Goal: Complete application form: Complete application form

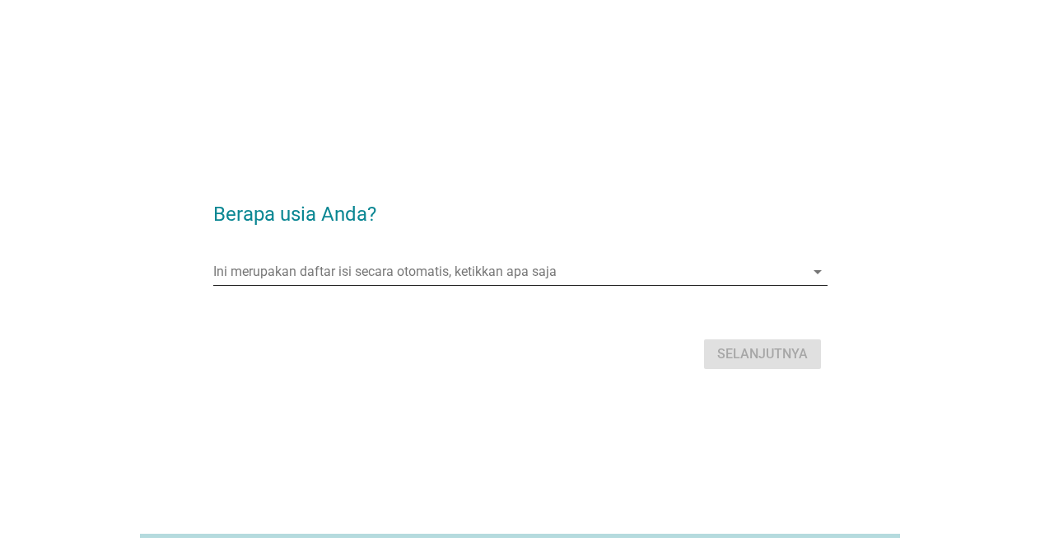
click at [525, 275] on input "Ini merupakan daftar isi secara otomatis, ketikkan apa saja" at bounding box center [508, 272] width 591 height 26
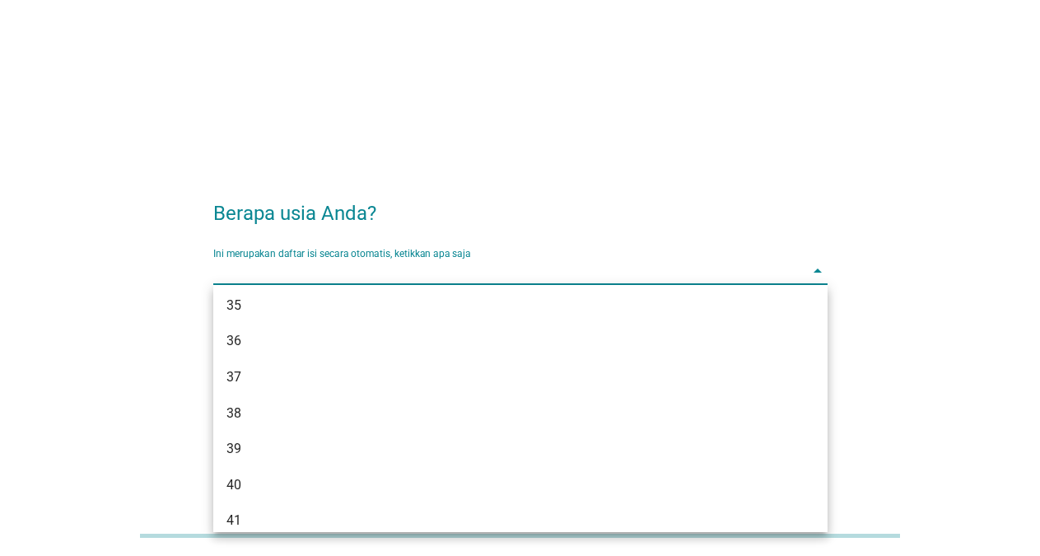
scroll to position [680, 0]
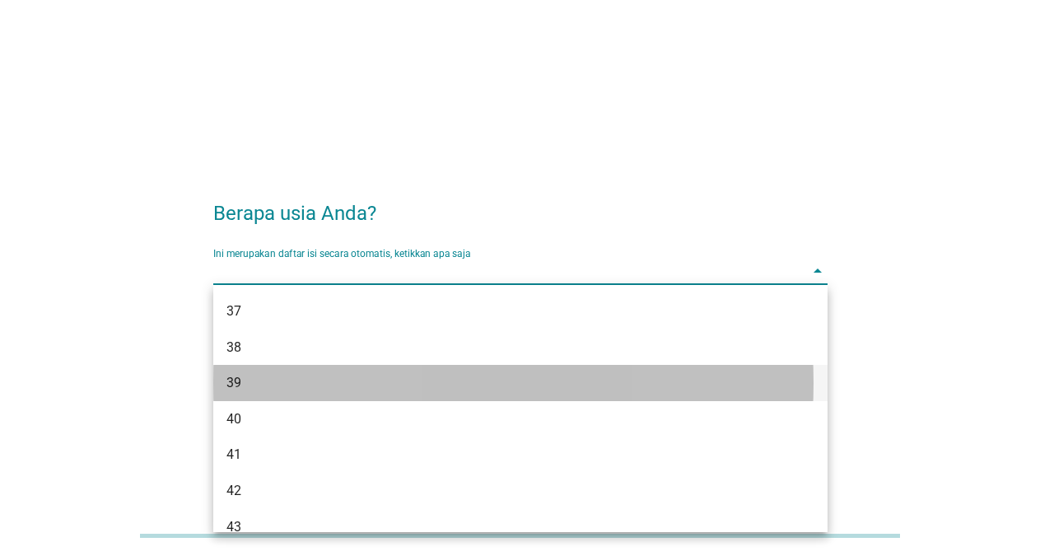
click at [299, 383] on div "39" at bounding box center [495, 383] width 539 height 20
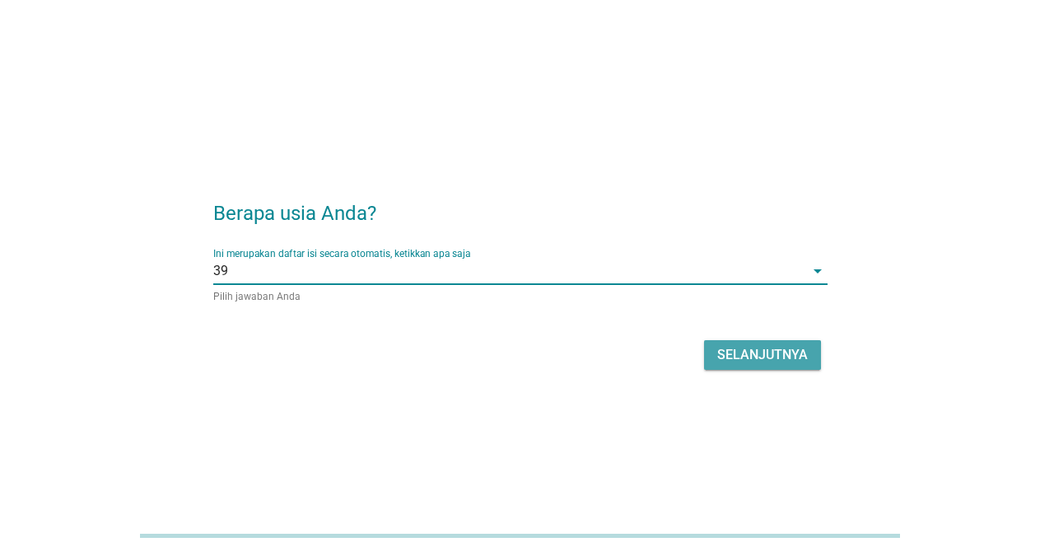
click at [733, 352] on div "Selanjutnya" at bounding box center [762, 355] width 91 height 20
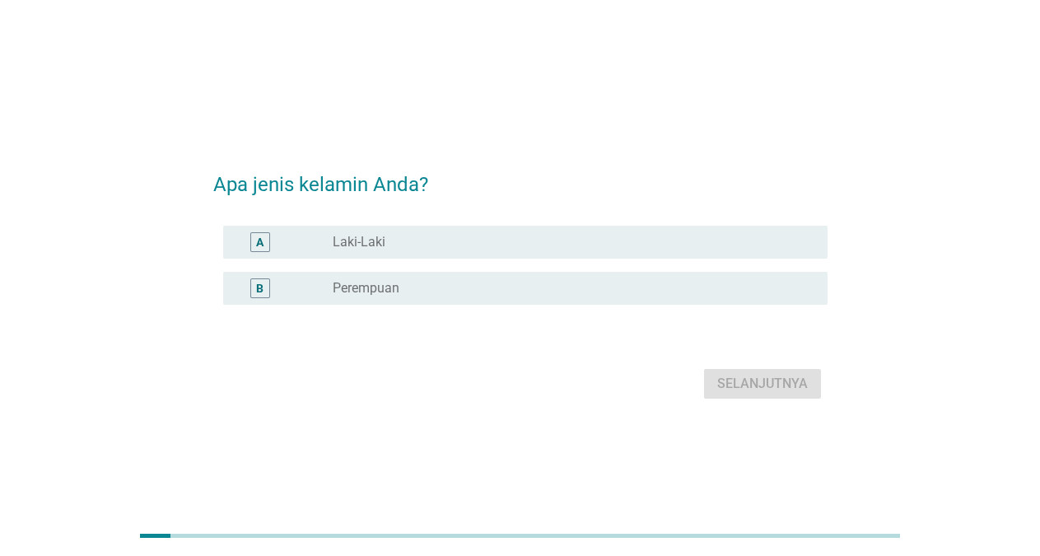
click at [279, 248] on div "A" at bounding box center [260, 242] width 49 height 20
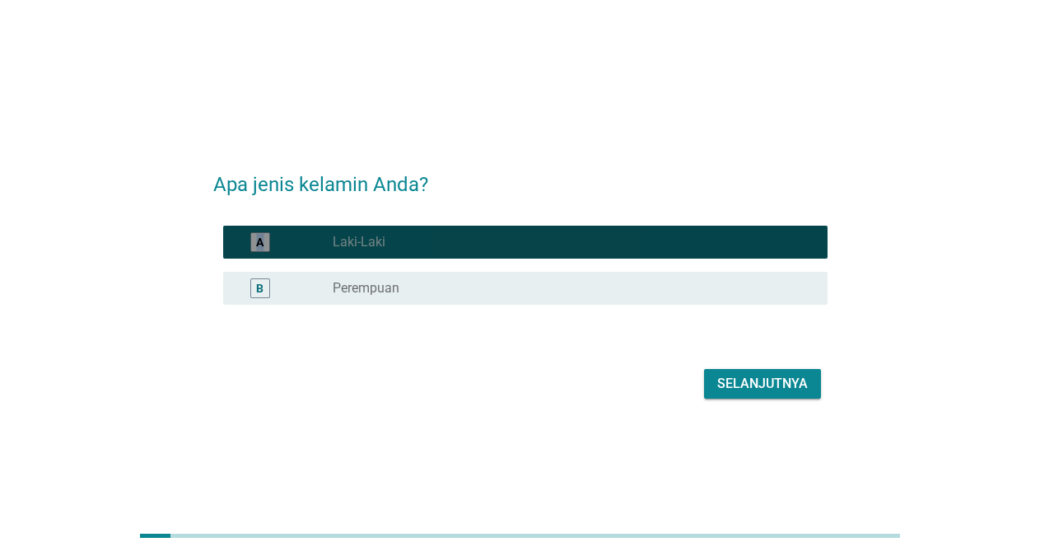
click at [279, 248] on div "A" at bounding box center [260, 242] width 49 height 20
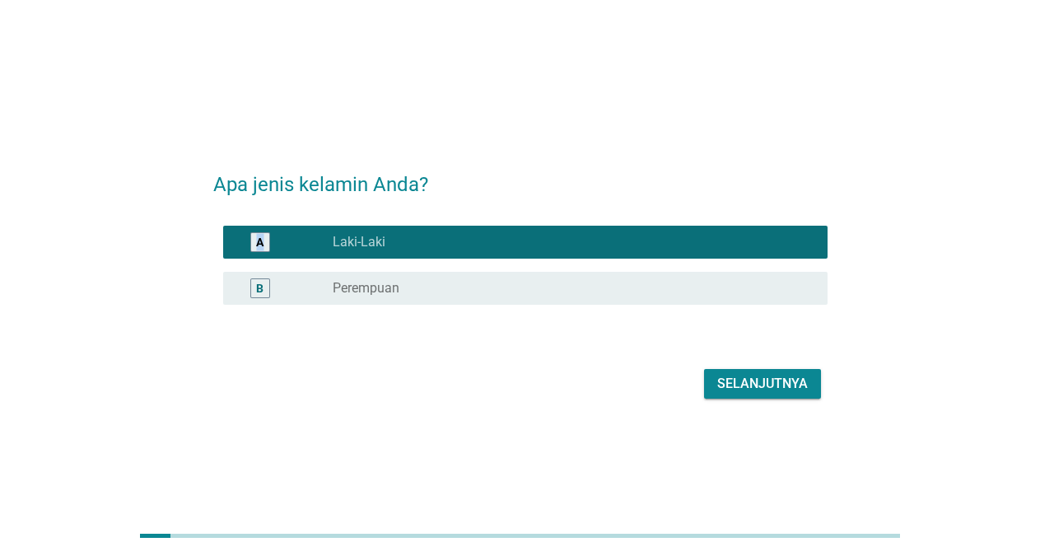
click at [711, 394] on button "Selanjutnya" at bounding box center [762, 384] width 117 height 30
click at [709, 389] on div "Selanjutnya" at bounding box center [520, 384] width 614 height 40
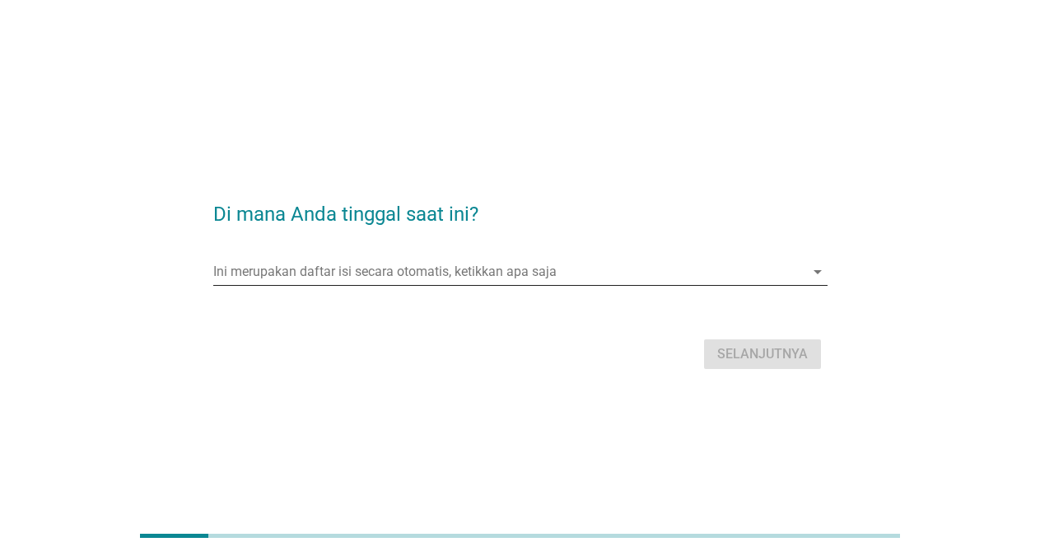
click at [671, 270] on input "Ini merupakan daftar isi secara otomatis, ketikkan apa saja" at bounding box center [508, 272] width 591 height 26
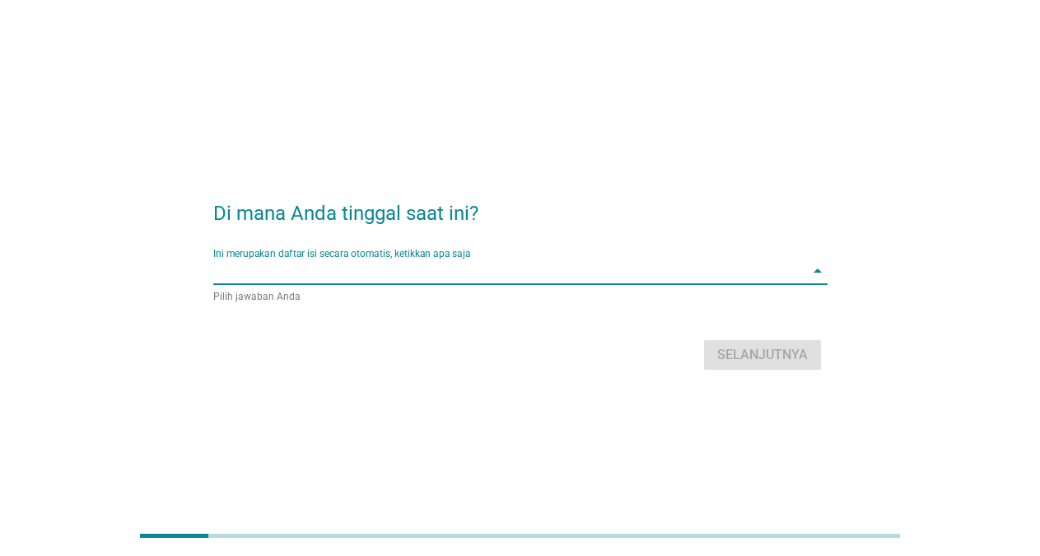
click at [671, 270] on input "Ini merupakan daftar isi secara otomatis, ketikkan apa saja" at bounding box center [508, 271] width 591 height 26
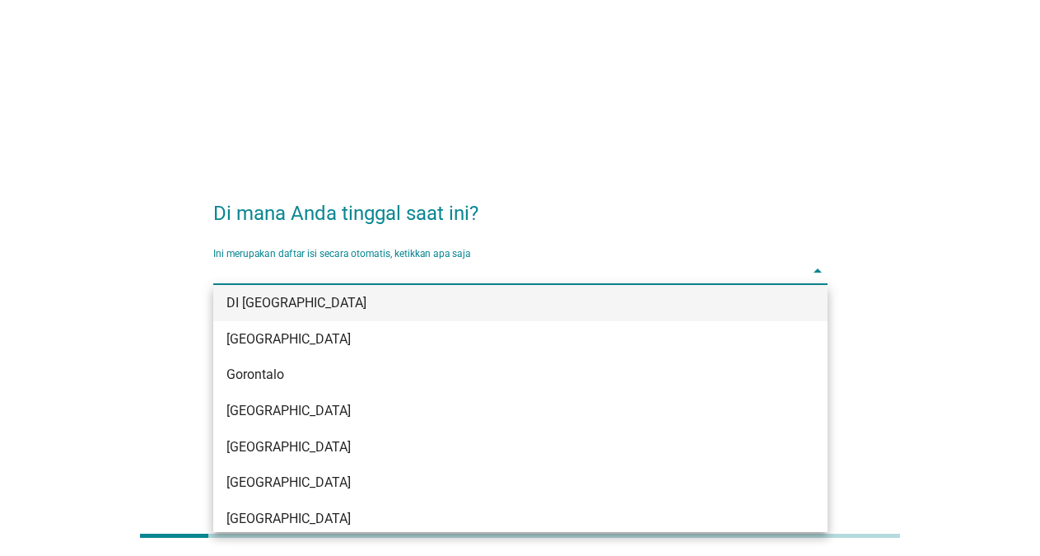
scroll to position [196, 0]
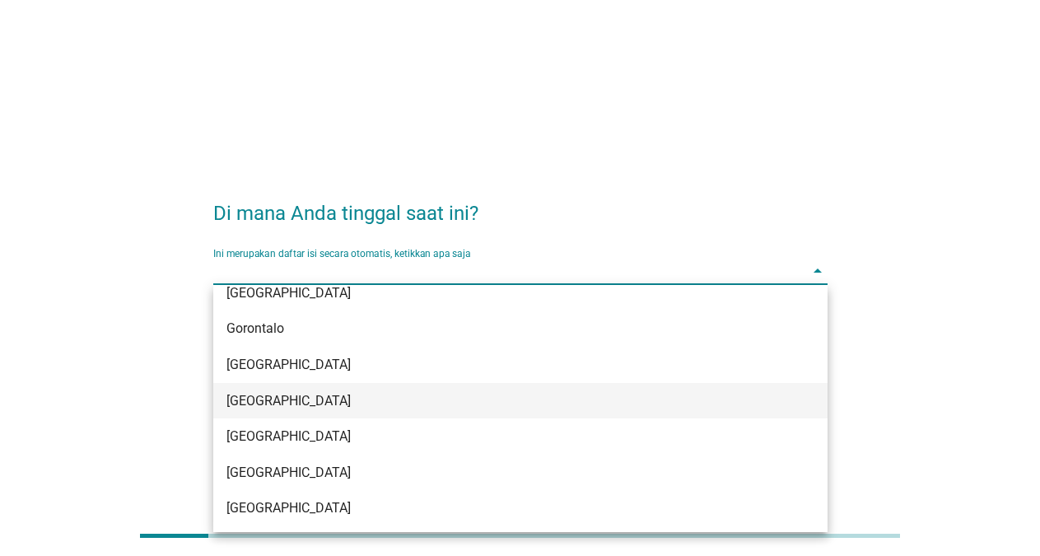
click at [557, 393] on div "[GEOGRAPHIC_DATA]" at bounding box center [495, 401] width 539 height 20
click at [557, 393] on div "Di mana Anda tinggal saat ini? Ini merupakan daftar isi secara otomatis, ketikk…" at bounding box center [520, 278] width 1000 height 259
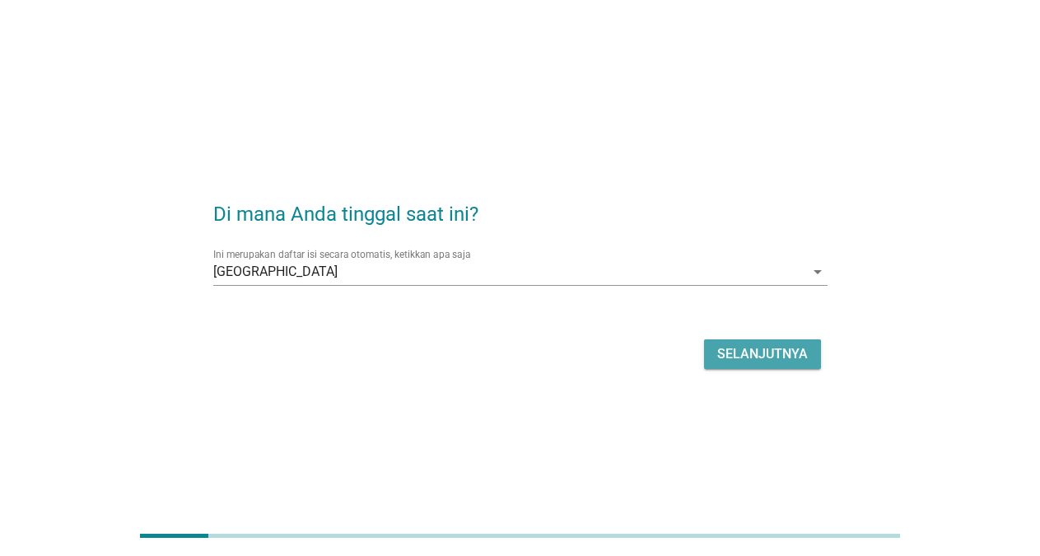
click at [778, 344] on div "Selanjutnya" at bounding box center [762, 354] width 91 height 20
click at [778, 344] on div "Selanjutnya" at bounding box center [520, 354] width 614 height 40
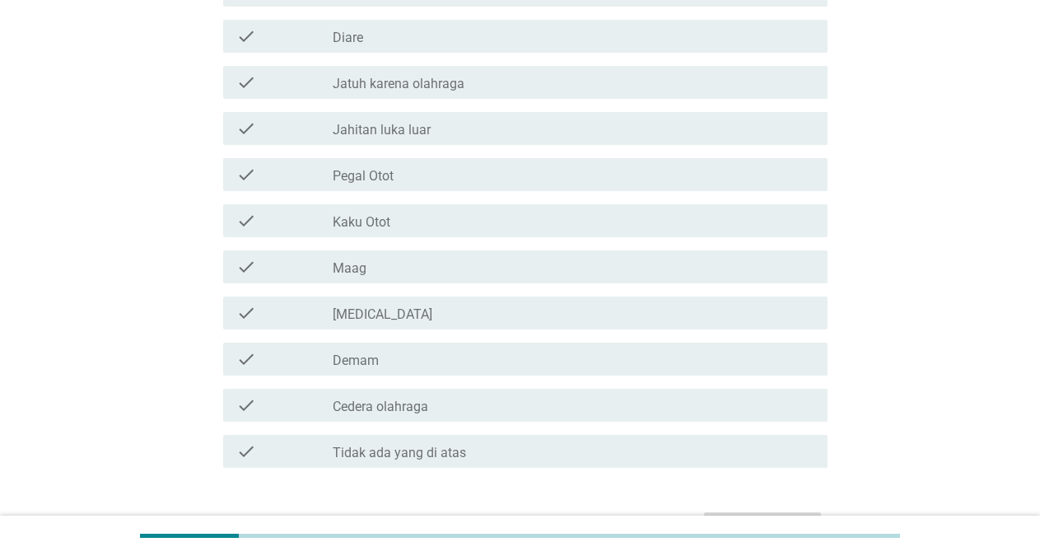
click at [414, 181] on div "check_box_outline_blank Pegal Otot" at bounding box center [574, 175] width 482 height 20
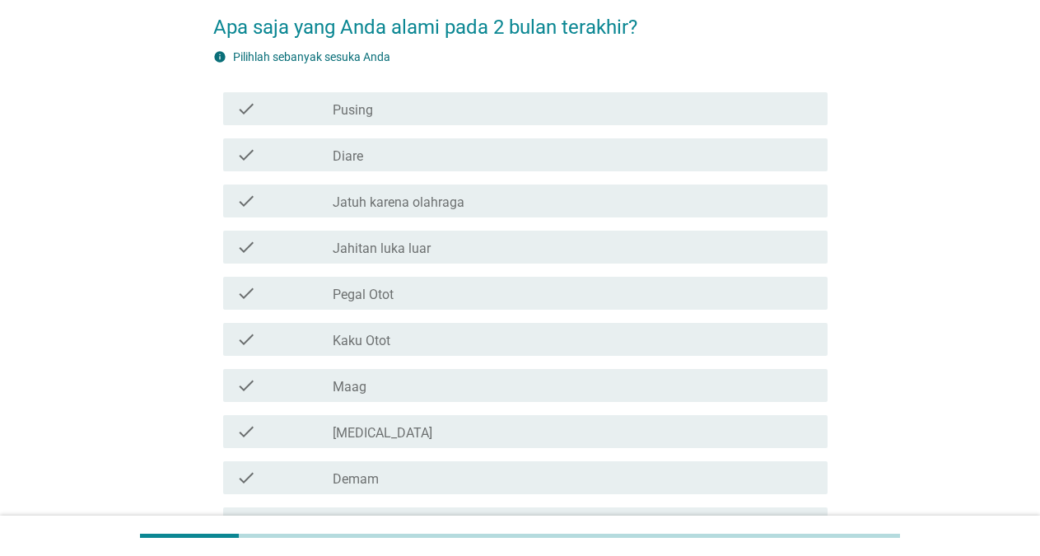
scroll to position [0, 0]
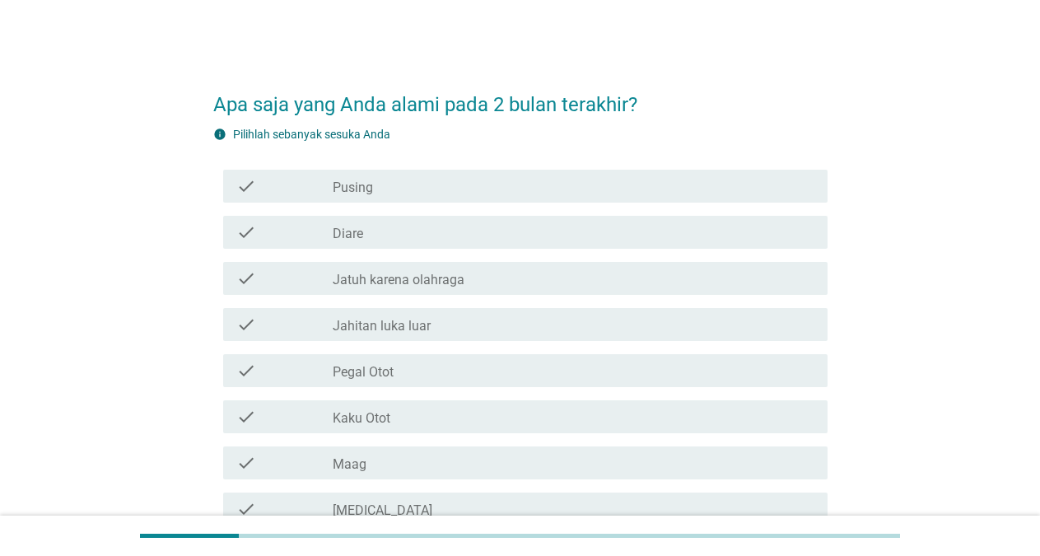
click at [478, 378] on div "check_box_outline_blank Pegal Otot" at bounding box center [574, 371] width 482 height 20
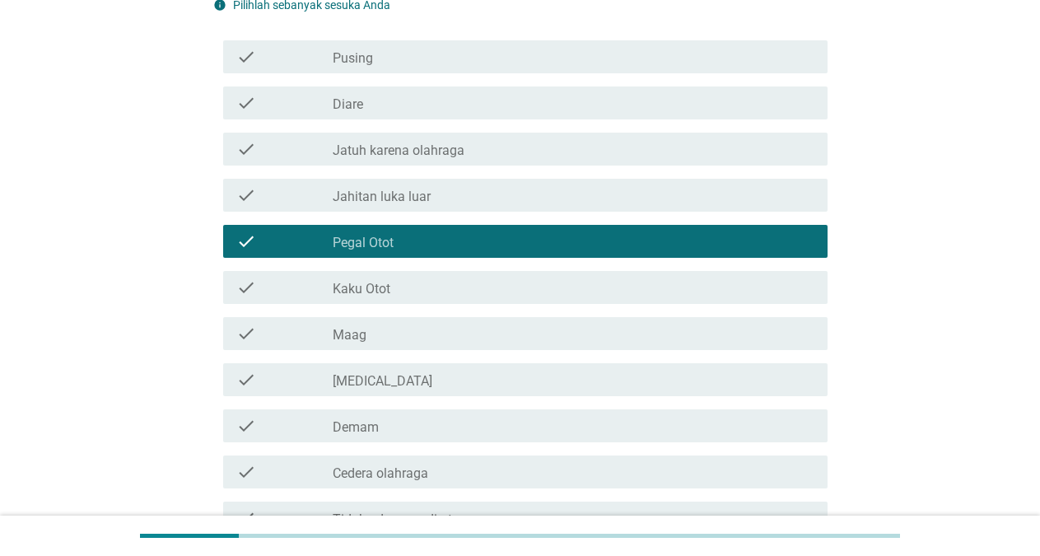
scroll to position [196, 0]
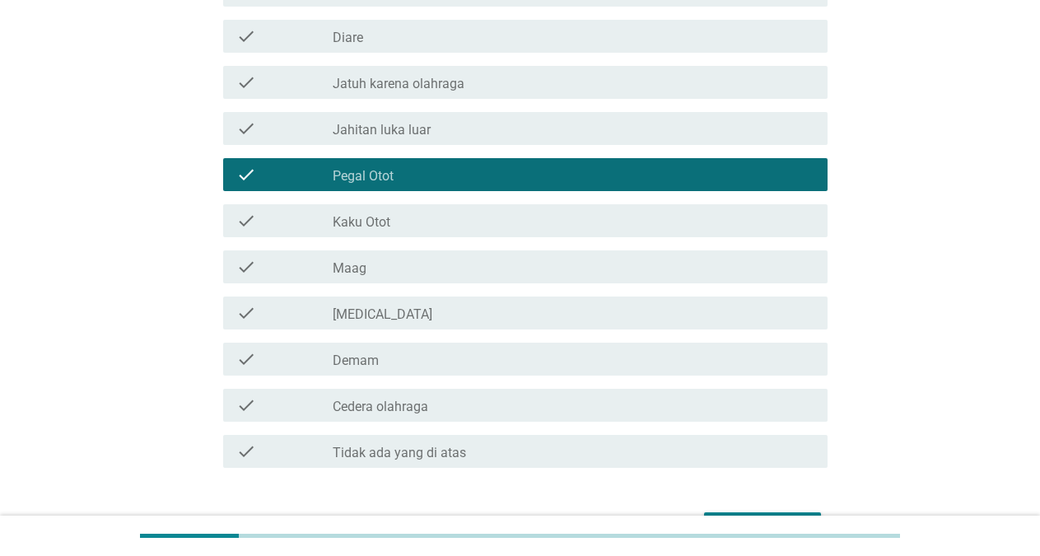
click at [454, 221] on div "check_box_outline_blank Kaku Otot" at bounding box center [574, 221] width 482 height 20
click at [436, 217] on div "check_box_outline_blank Kaku Otot" at bounding box center [574, 221] width 482 height 20
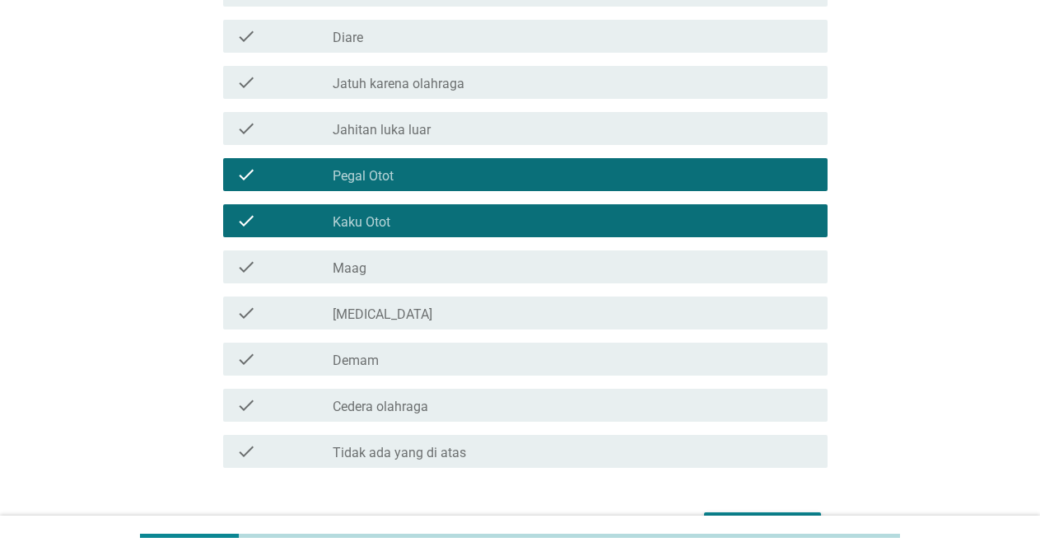
click at [453, 314] on div "check_box_outline_blank [MEDICAL_DATA]" at bounding box center [574, 313] width 482 height 20
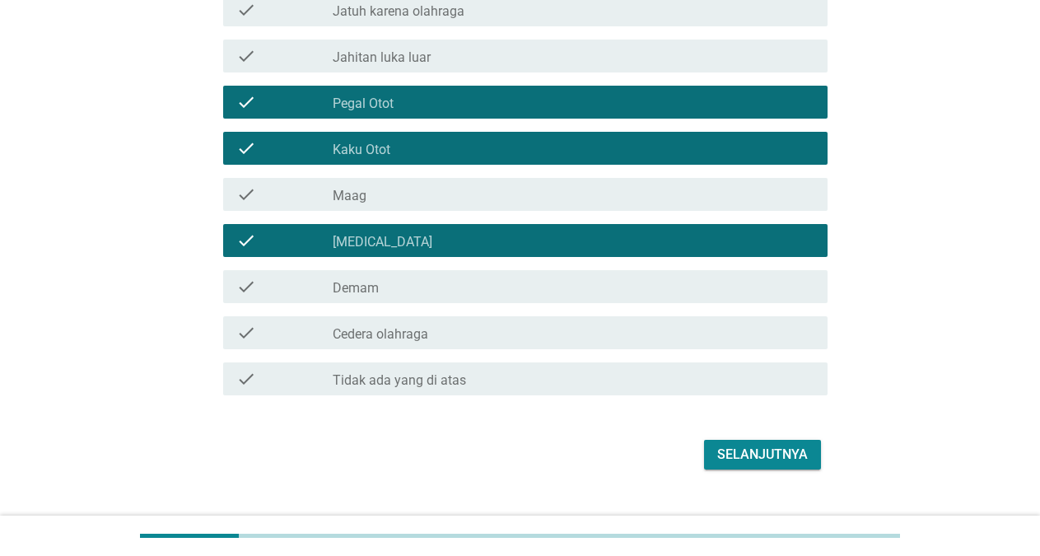
scroll to position [300, 0]
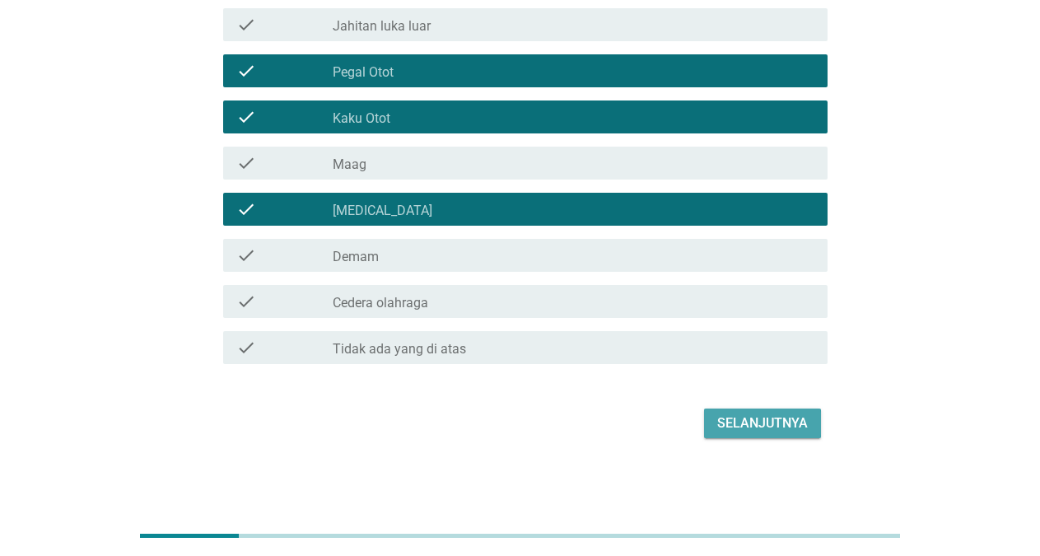
click at [711, 420] on button "Selanjutnya" at bounding box center [762, 423] width 117 height 30
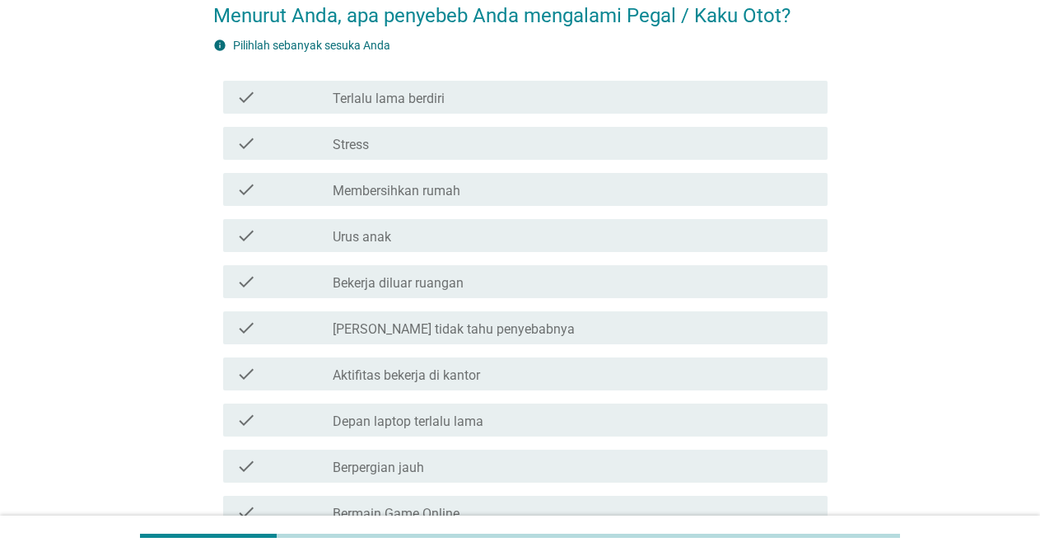
scroll to position [196, 0]
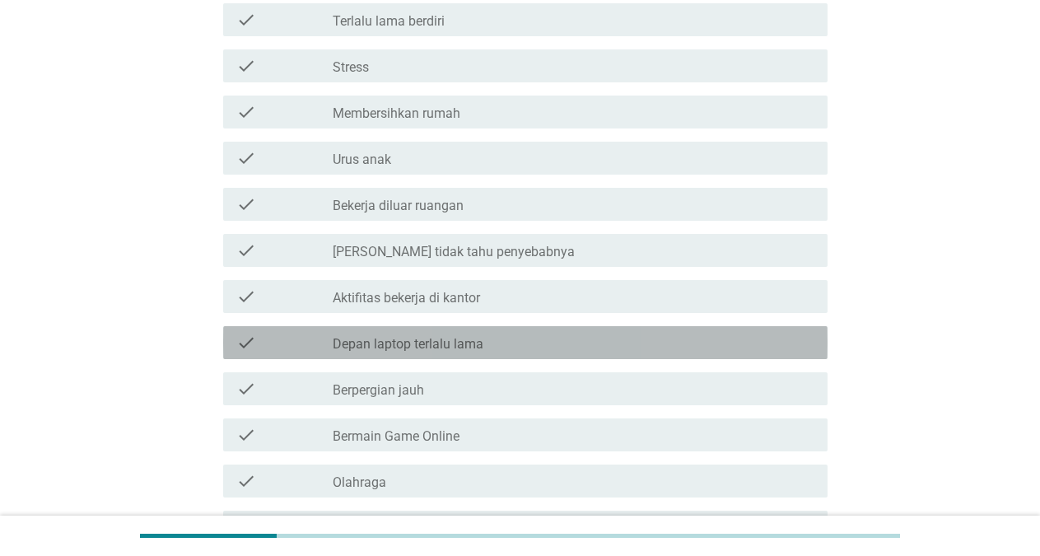
click at [458, 348] on label "Depan laptop terlalu lama" at bounding box center [408, 344] width 151 height 16
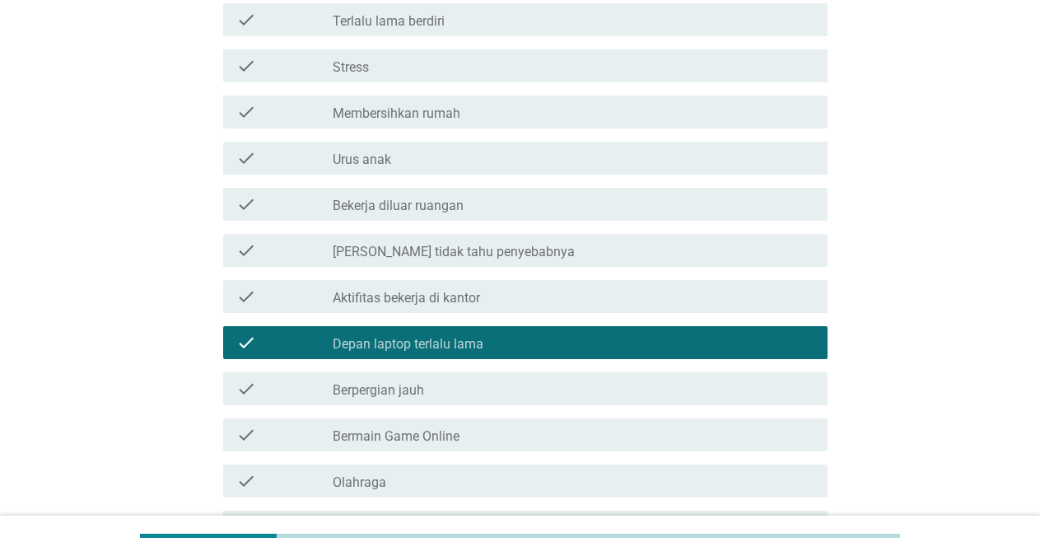
scroll to position [392, 0]
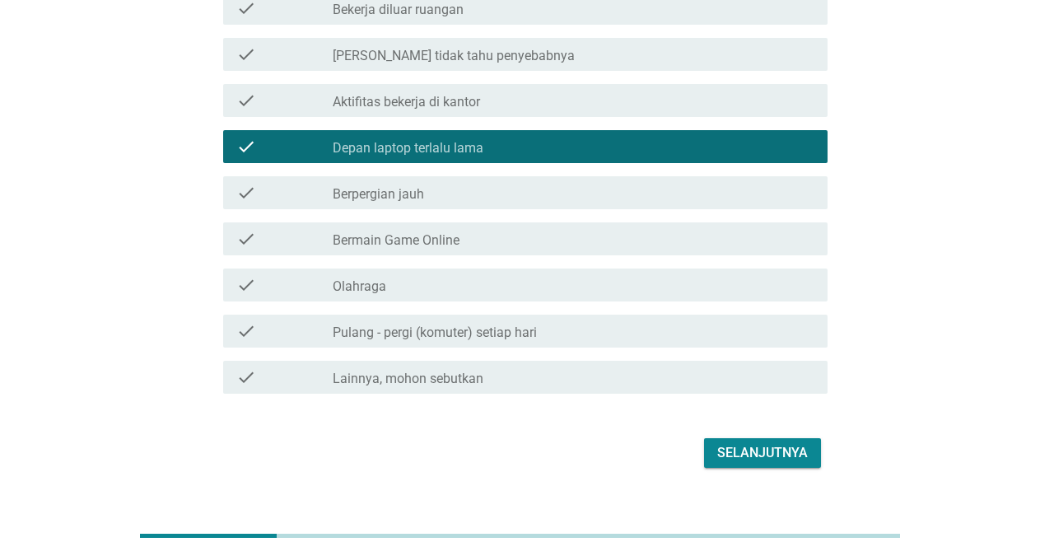
click at [390, 281] on div "check_box_outline_blank Olahraga" at bounding box center [574, 285] width 482 height 20
click at [464, 287] on div "check_box_outline_blank Olahraga" at bounding box center [574, 285] width 482 height 20
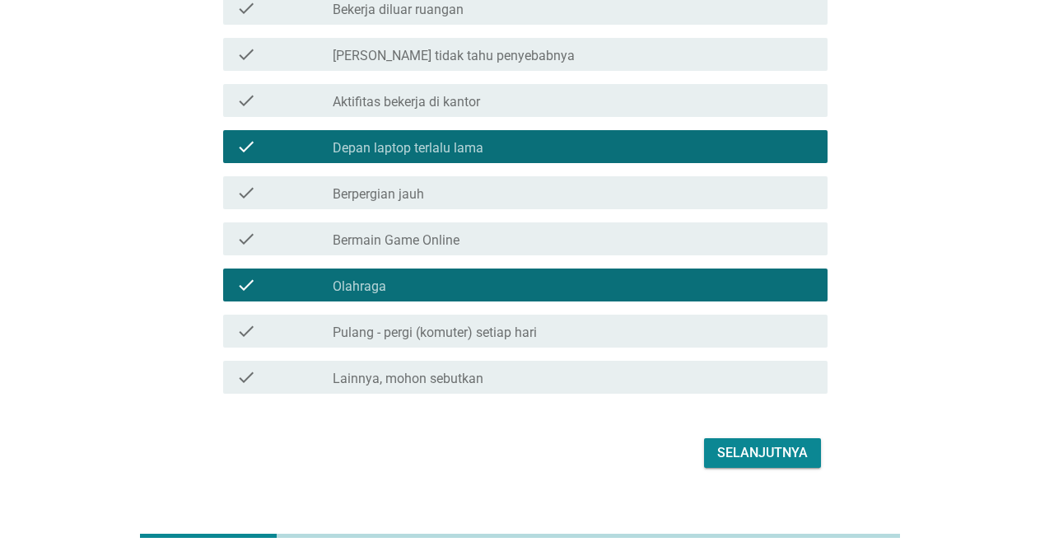
click at [485, 327] on label "Pulang - pergi (komuter) setiap hari" at bounding box center [435, 332] width 204 height 16
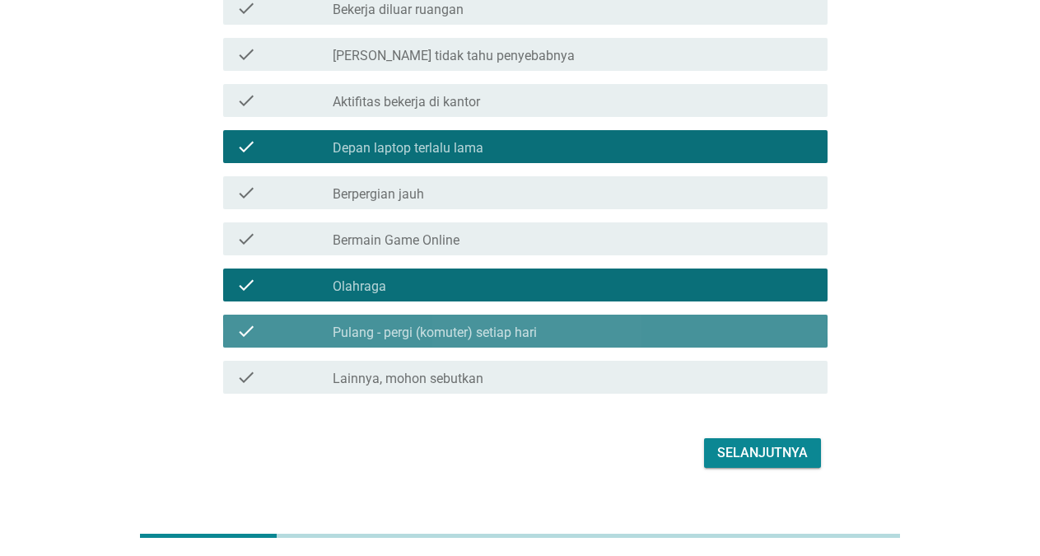
click at [485, 327] on label "Pulang - pergi (komuter) setiap hari" at bounding box center [435, 332] width 204 height 16
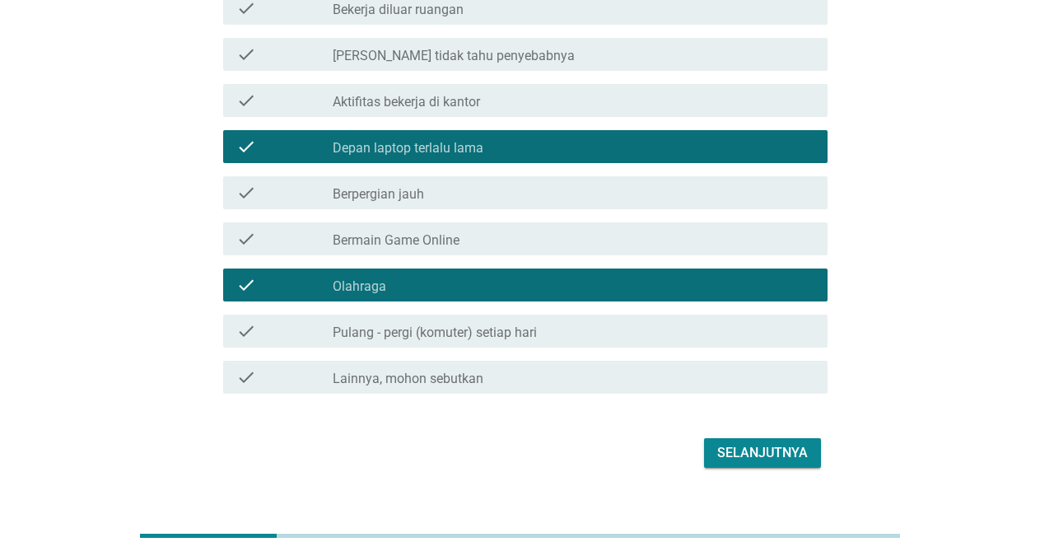
click at [605, 331] on div "check_box_outline_blank Pulang - pergi (komuter) setiap hari" at bounding box center [574, 331] width 482 height 20
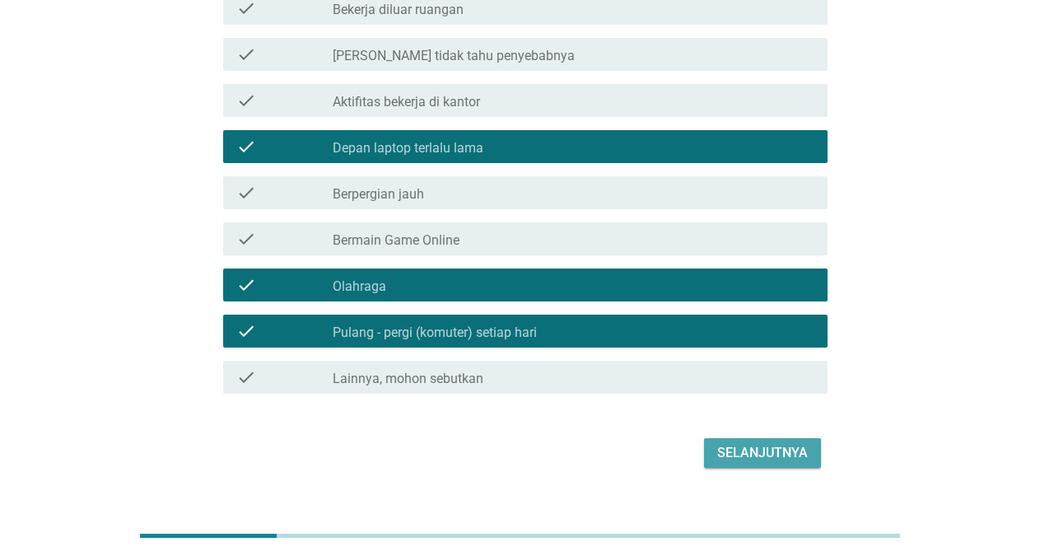
click at [747, 457] on div "Selanjutnya" at bounding box center [762, 453] width 91 height 20
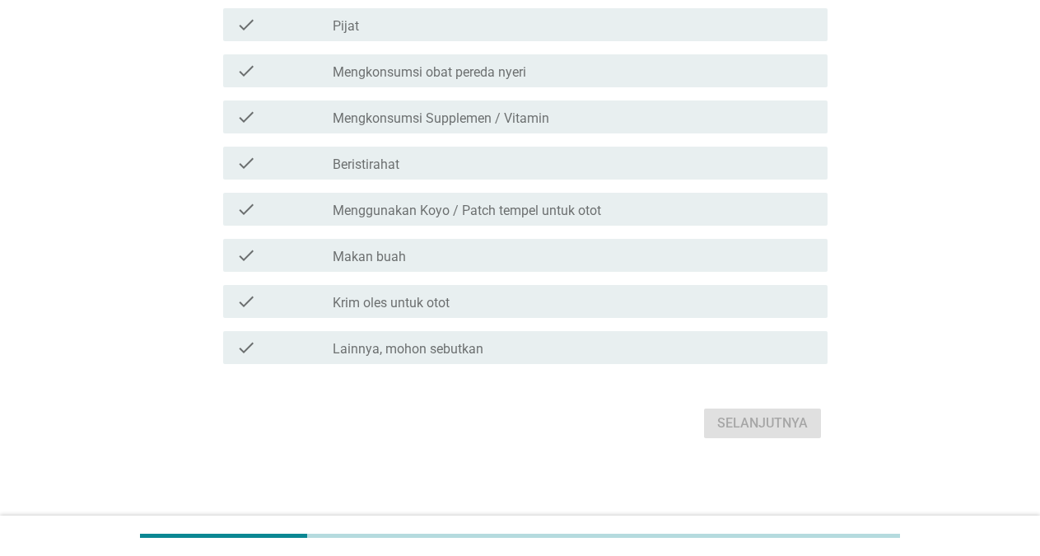
scroll to position [0, 0]
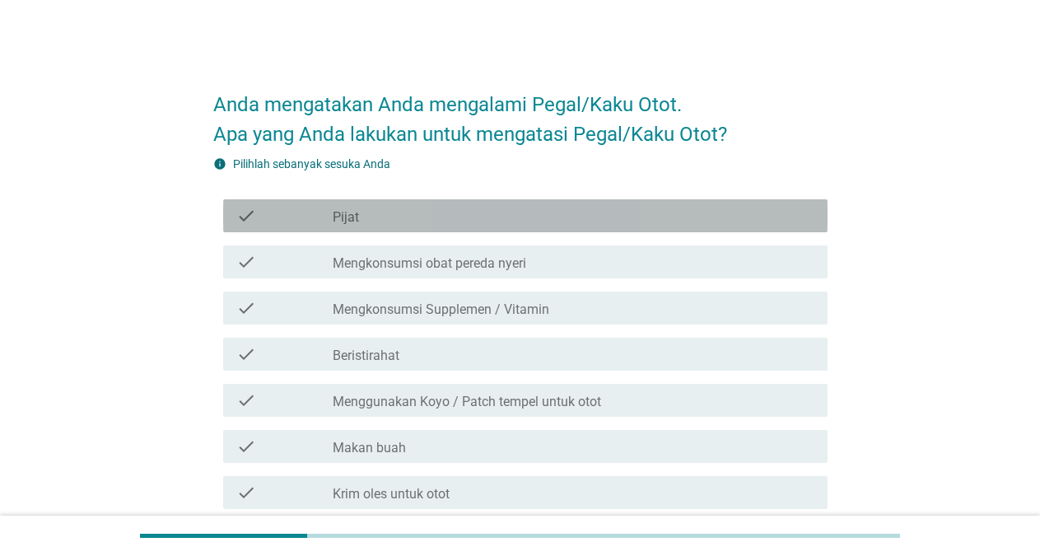
click at [415, 216] on div "check_box_outline_blank Pijat" at bounding box center [574, 216] width 482 height 20
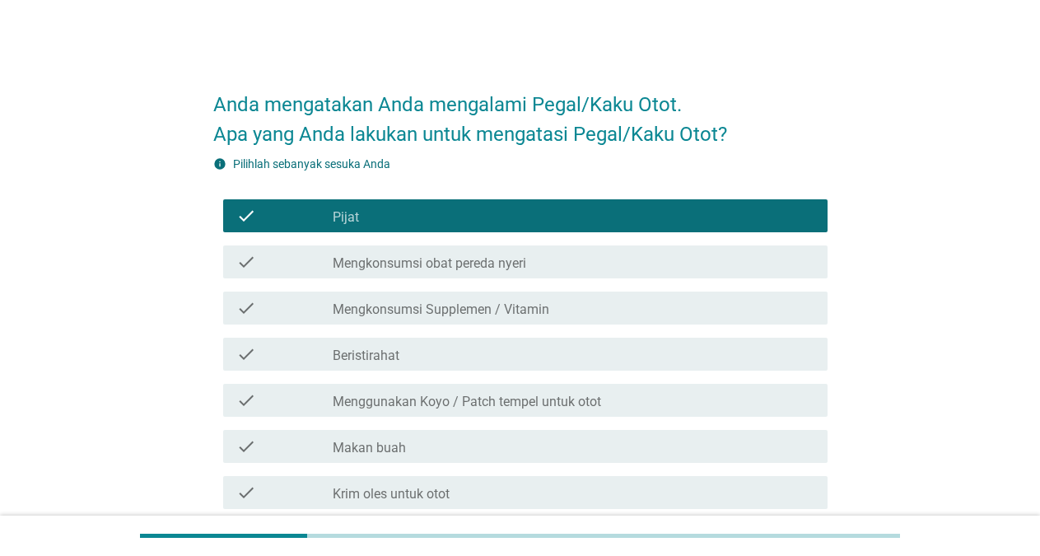
click at [428, 260] on label "Mengkonsumsi obat pereda nyeri" at bounding box center [429, 263] width 193 height 16
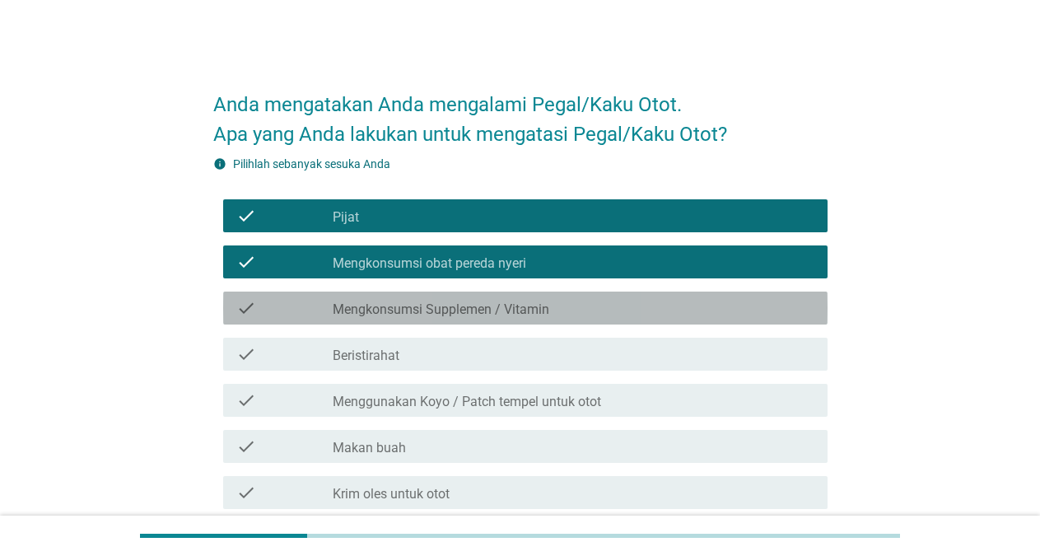
click at [436, 309] on label "Mengkonsumsi Supplemen / Vitamin" at bounding box center [441, 309] width 217 height 16
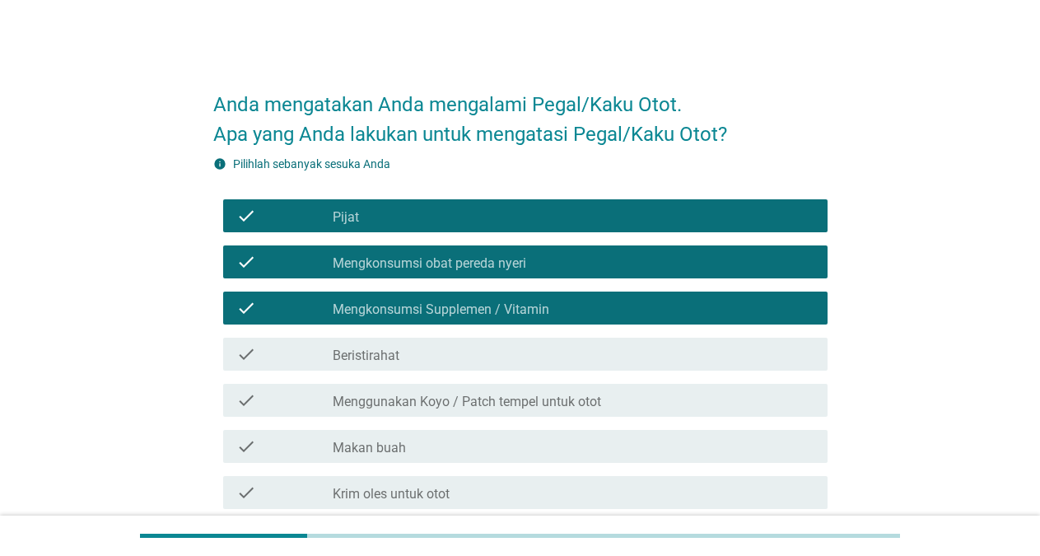
click at [437, 347] on div "check_box_outline_blank Beristirahat" at bounding box center [574, 354] width 482 height 20
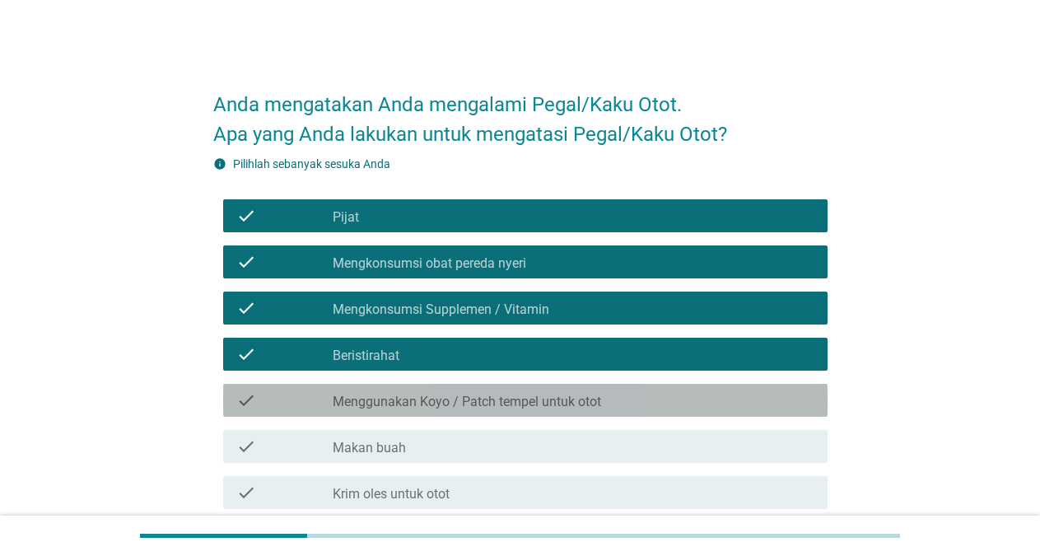
click at [441, 403] on label "Menggunakan Koyo / Patch tempel untuk otot" at bounding box center [467, 402] width 268 height 16
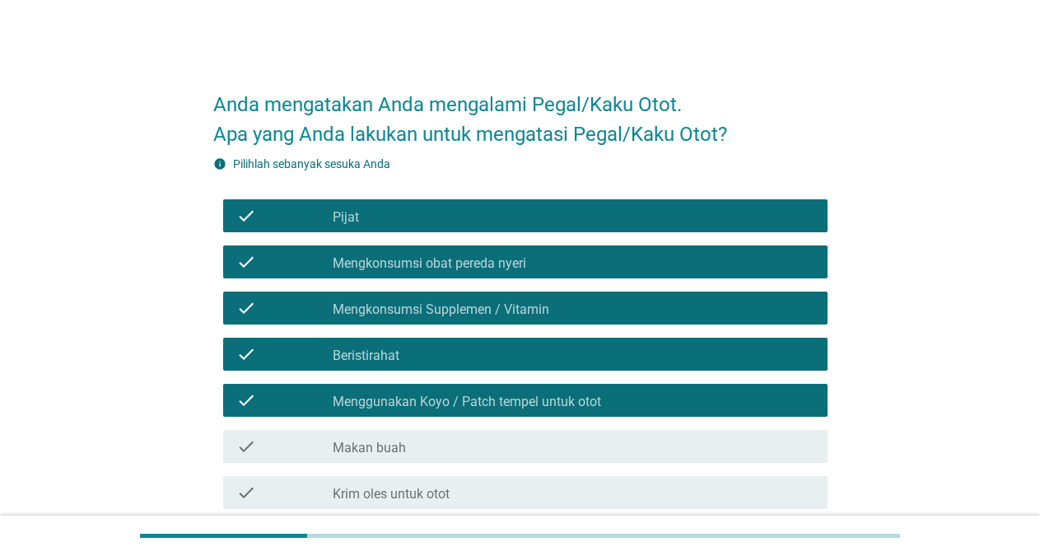
scroll to position [191, 0]
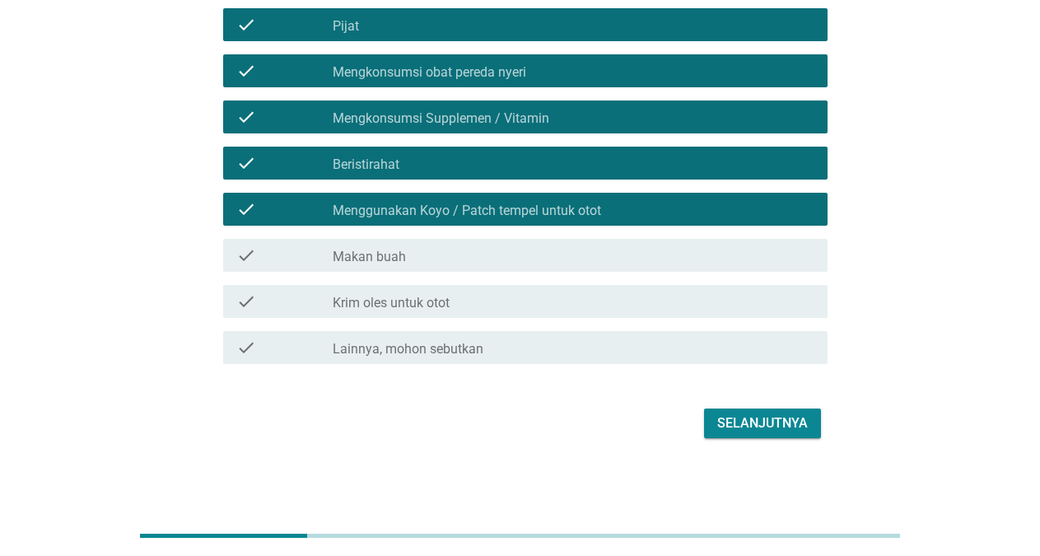
click at [475, 314] on div "check check_box_outline_blank Krim oles untuk otot" at bounding box center [525, 301] width 604 height 33
click at [534, 296] on div "check_box_outline_blank Krim oles untuk otot" at bounding box center [574, 301] width 482 height 20
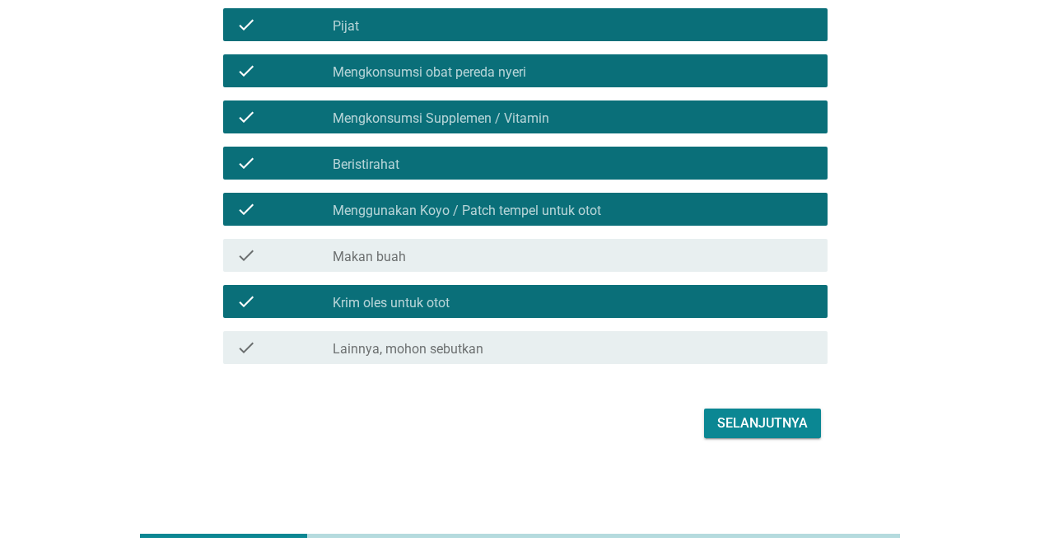
click at [718, 417] on div "Selanjutnya" at bounding box center [762, 423] width 91 height 20
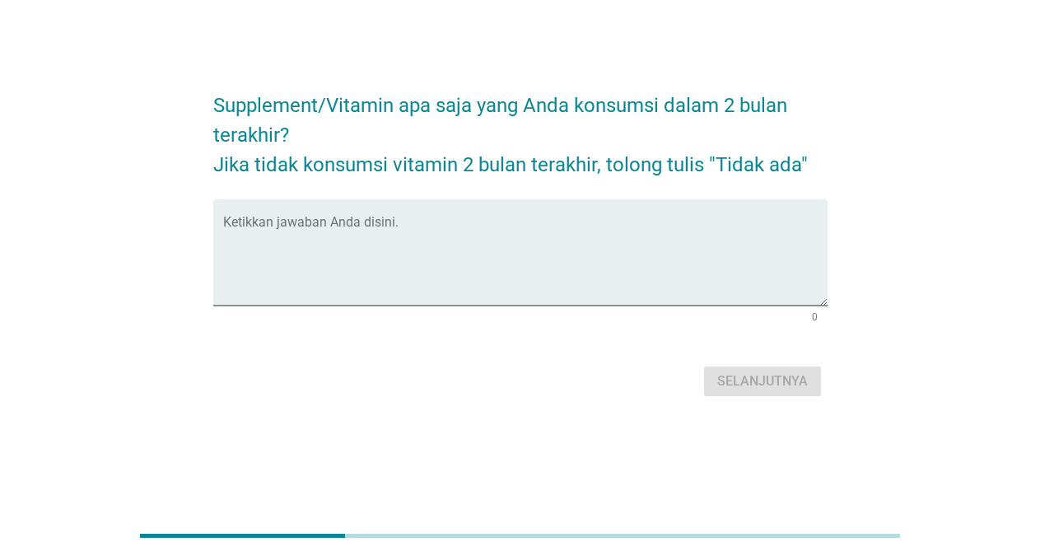
scroll to position [0, 0]
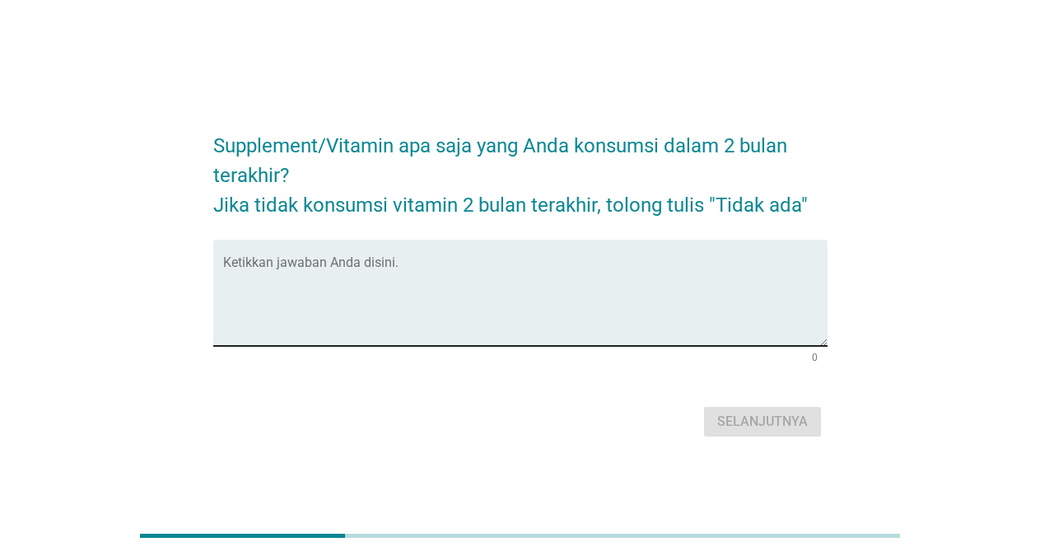
click at [545, 333] on textarea "Ketikkan jawaban Anda disini." at bounding box center [525, 302] width 604 height 86
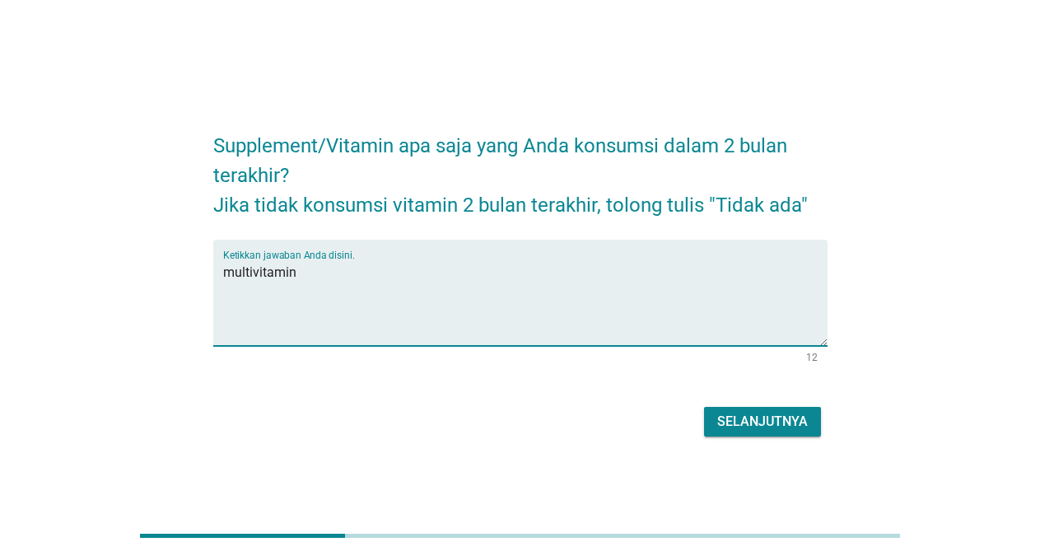
type textarea "multivitamin"
click at [747, 427] on div "Selanjutnya" at bounding box center [762, 422] width 91 height 20
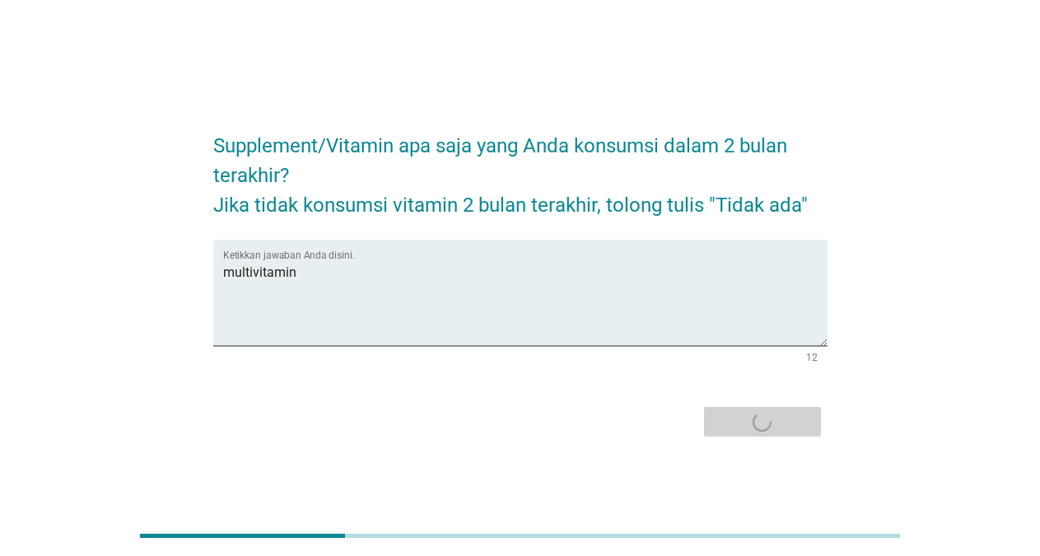
click at [747, 427] on div "Selanjutnya" at bounding box center [520, 422] width 614 height 40
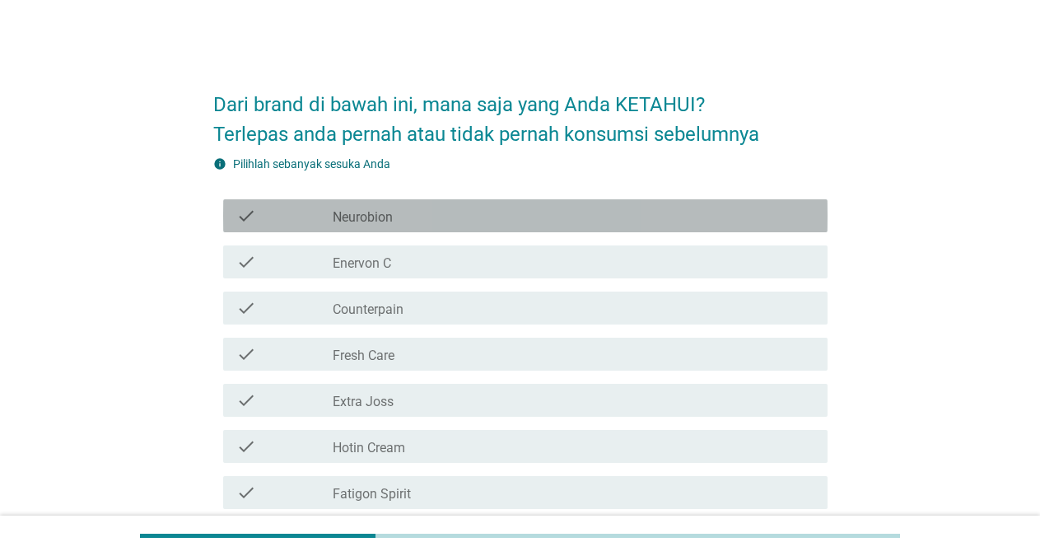
click at [402, 216] on div "check_box_outline_blank Neurobion" at bounding box center [574, 216] width 482 height 20
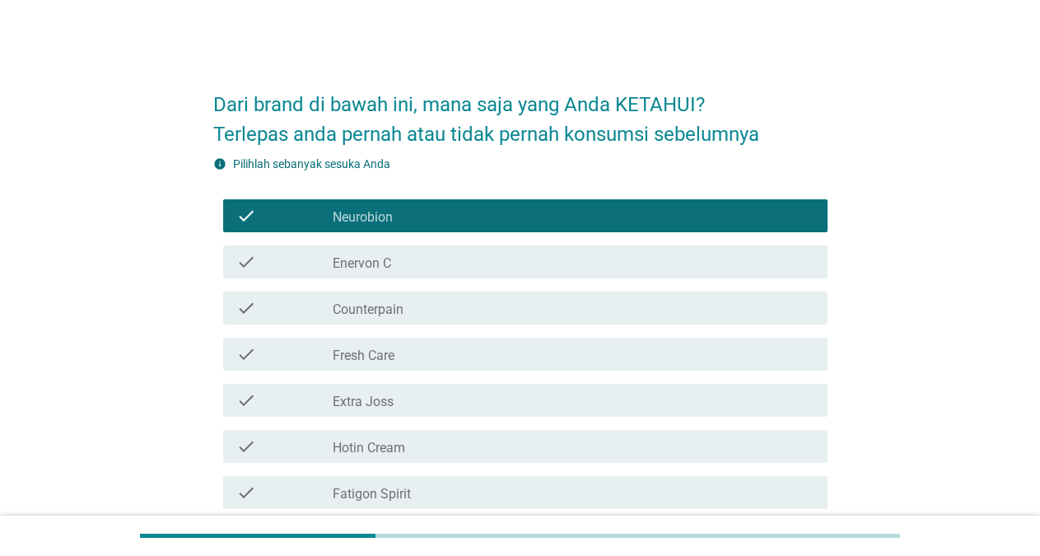
click at [389, 264] on label "Enervon C" at bounding box center [362, 263] width 58 height 16
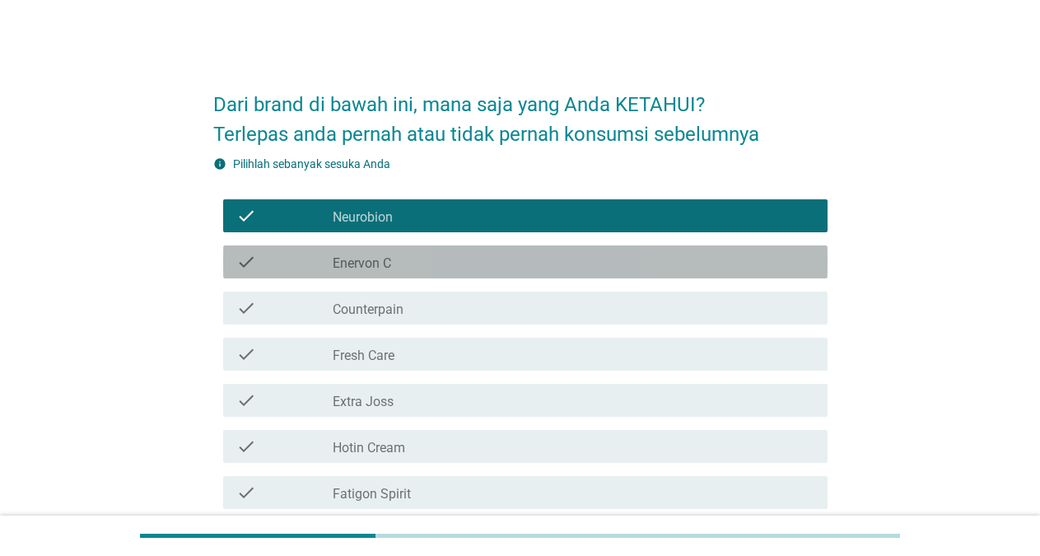
click at [385, 295] on div "check check_box_outline_blank Counterpain" at bounding box center [525, 307] width 604 height 33
drag, startPoint x: 385, startPoint y: 295, endPoint x: 385, endPoint y: 347, distance: 51.9
click at [385, 324] on div "check check_box_outline_blank Counterpain" at bounding box center [525, 307] width 604 height 33
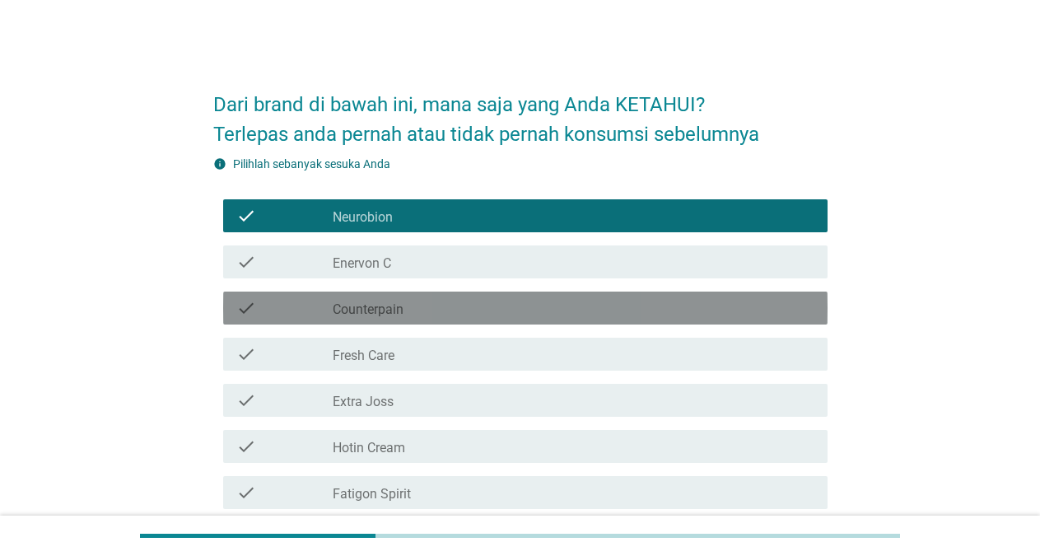
click at [385, 354] on label "Fresh Care" at bounding box center [364, 355] width 62 height 16
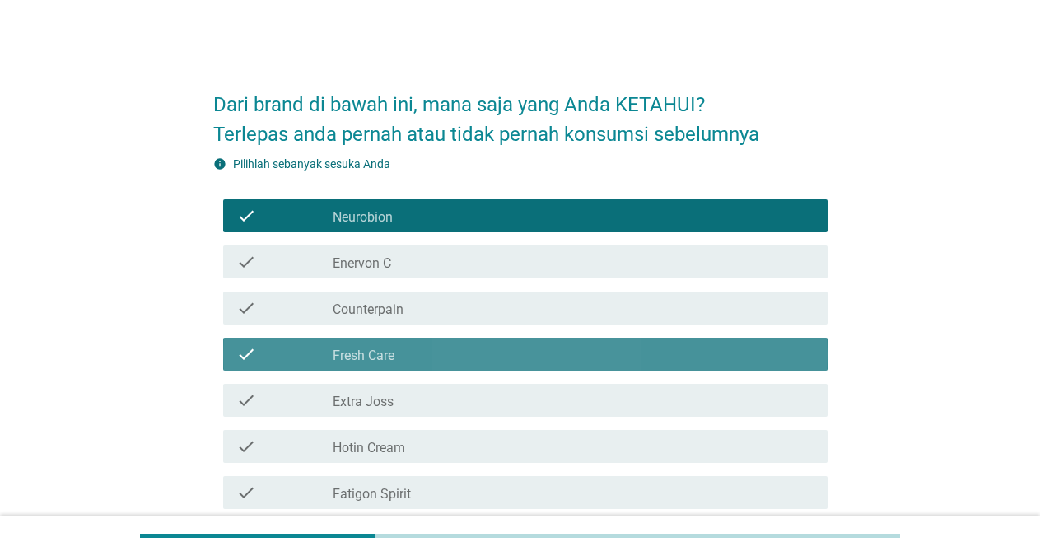
click at [380, 390] on div "check_box_outline_blank Extra Joss" at bounding box center [574, 400] width 482 height 20
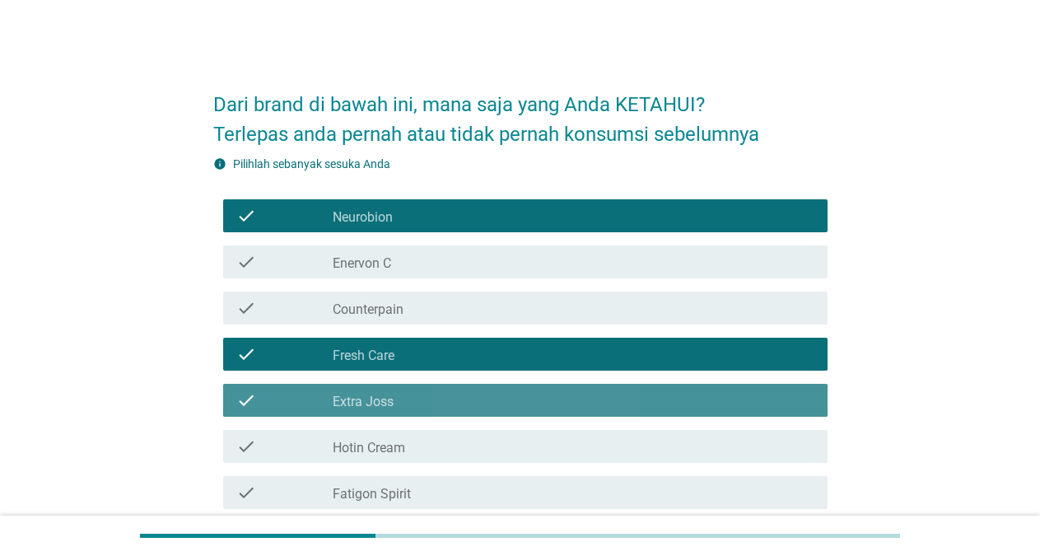
click at [380, 390] on div "check_box_outline_blank Extra Joss" at bounding box center [574, 400] width 482 height 20
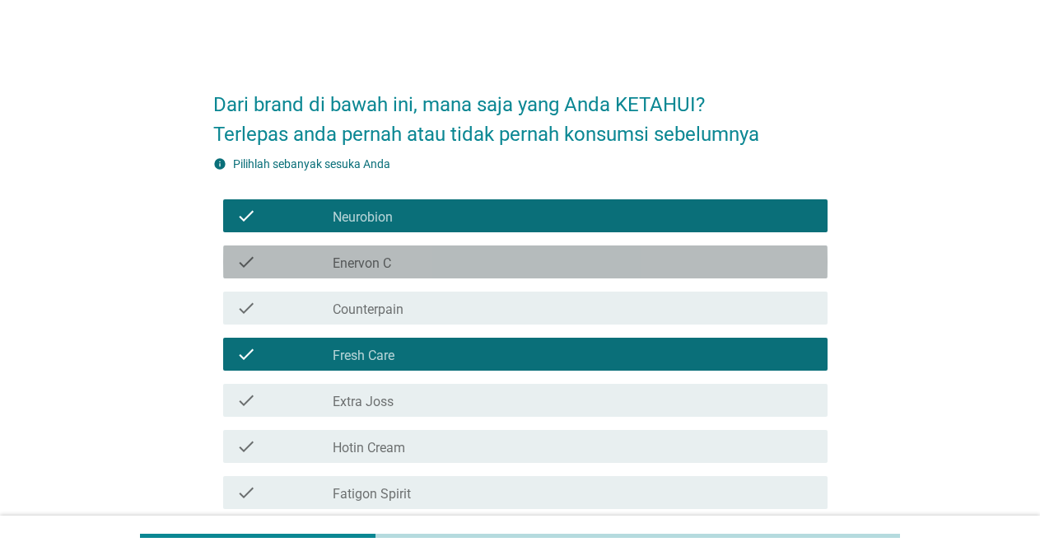
click at [351, 265] on label "Enervon C" at bounding box center [362, 263] width 58 height 16
click at [342, 319] on div "check check_box_outline_blank Counterpain" at bounding box center [525, 307] width 604 height 33
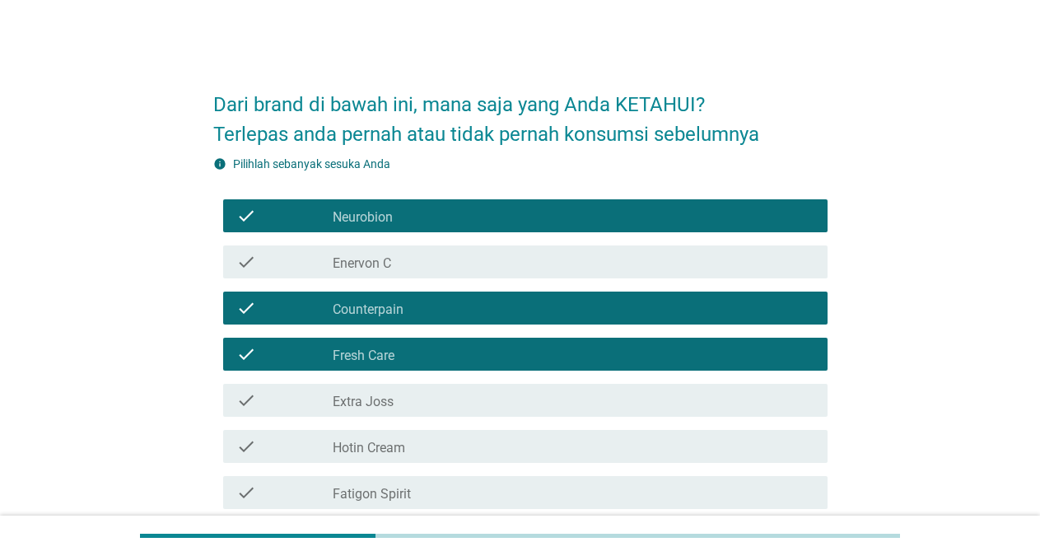
click at [324, 269] on div "check" at bounding box center [284, 262] width 96 height 20
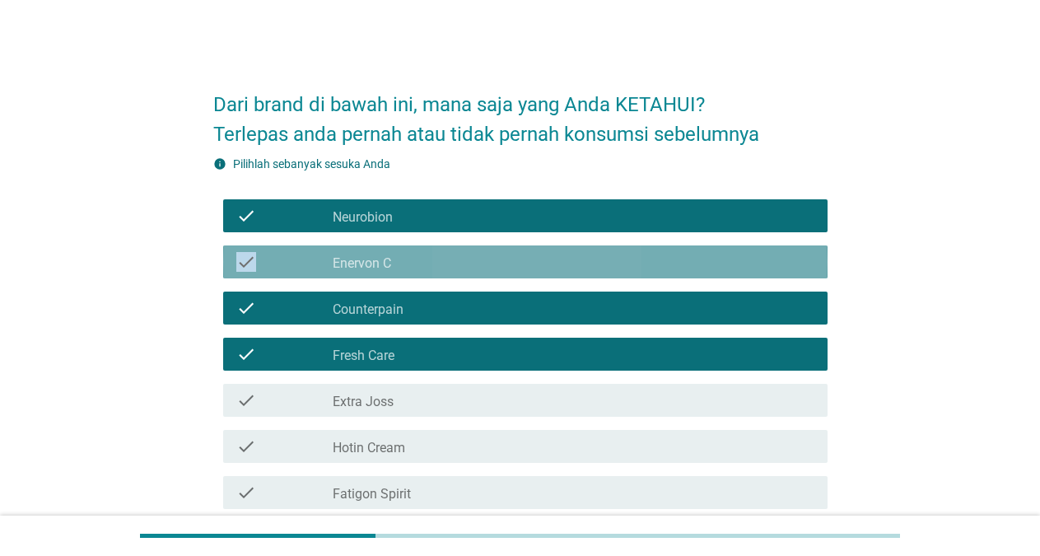
click at [324, 269] on div "check" at bounding box center [284, 262] width 96 height 20
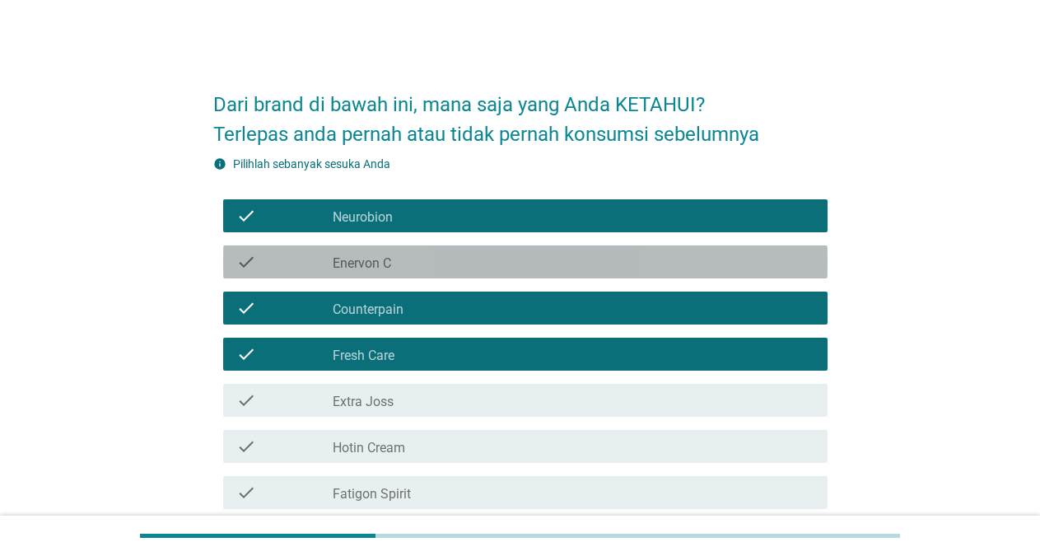
click at [327, 263] on div "check" at bounding box center [284, 262] width 96 height 20
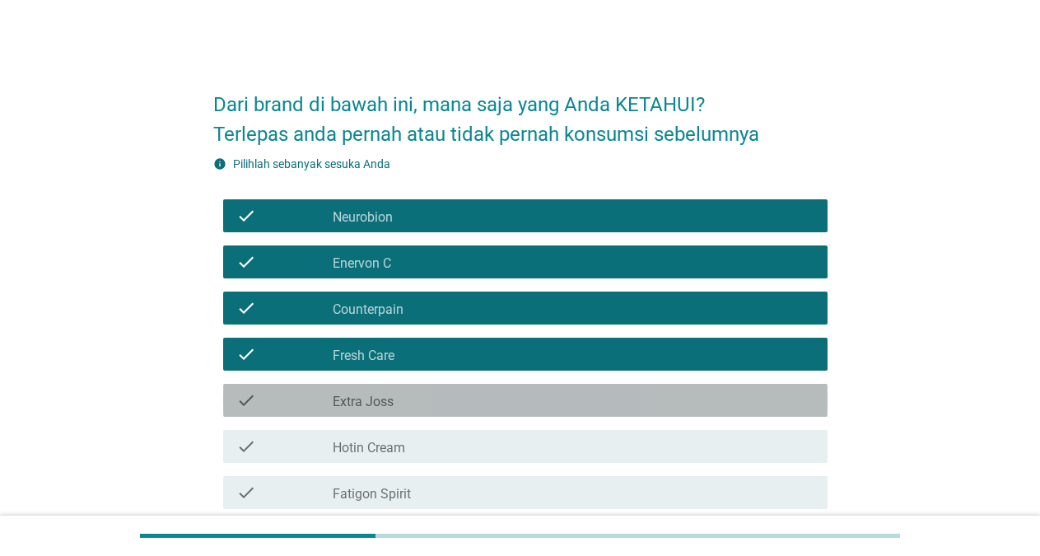
click at [344, 403] on label "Extra Joss" at bounding box center [363, 402] width 61 height 16
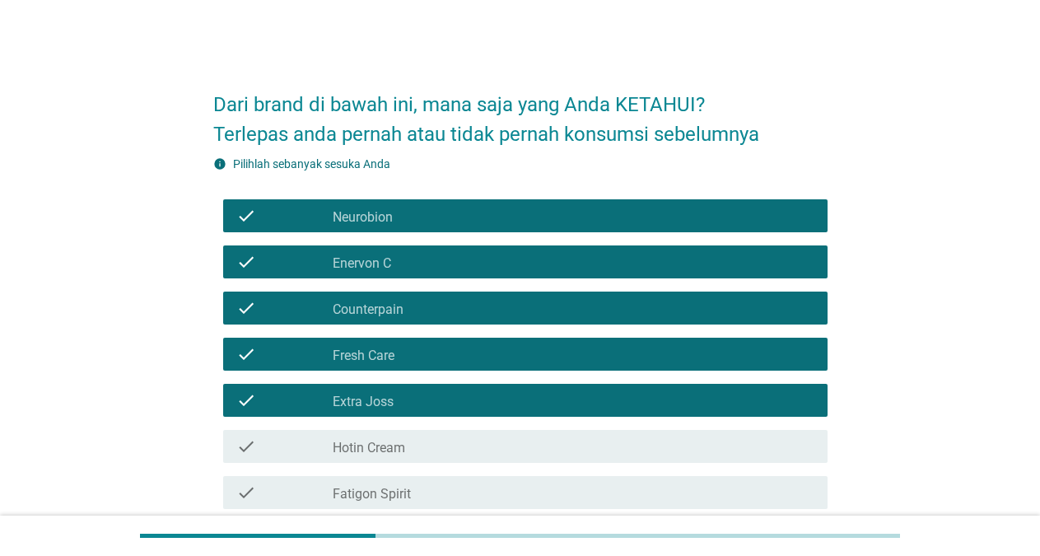
click at [357, 445] on label "Hotin Cream" at bounding box center [369, 448] width 72 height 16
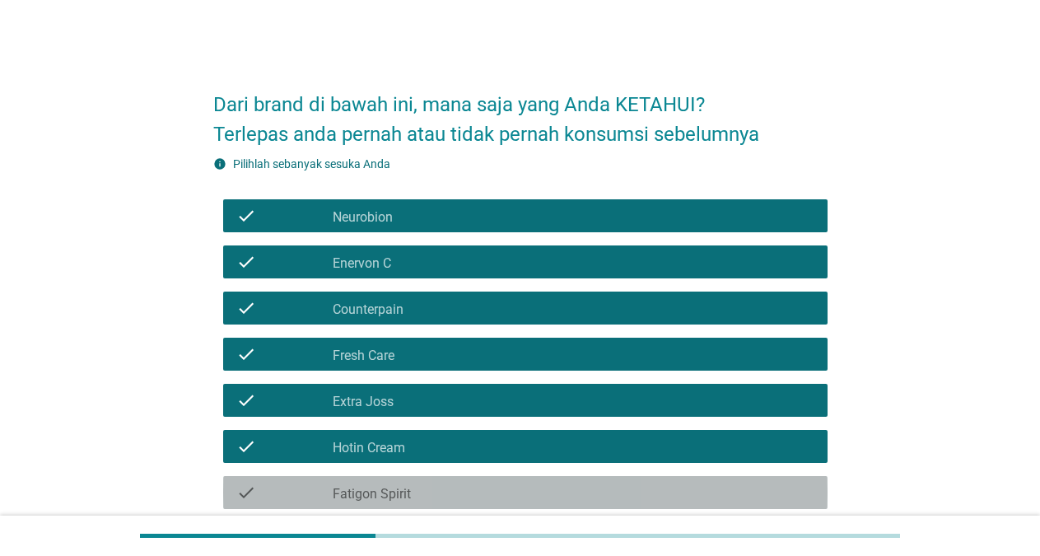
click at [354, 484] on div "check_box_outline_blank Fatigon Spirit" at bounding box center [574, 493] width 482 height 20
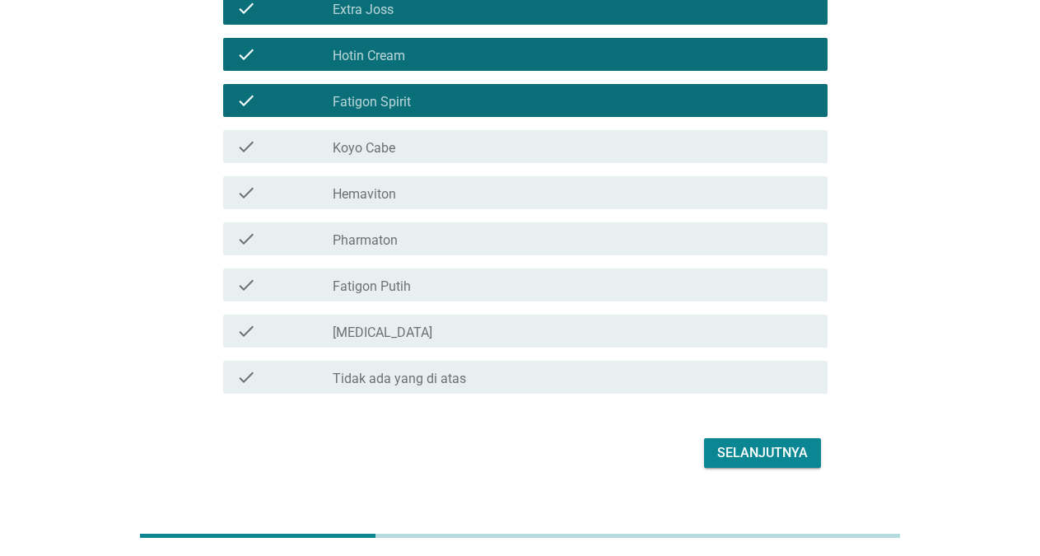
scroll to position [422, 0]
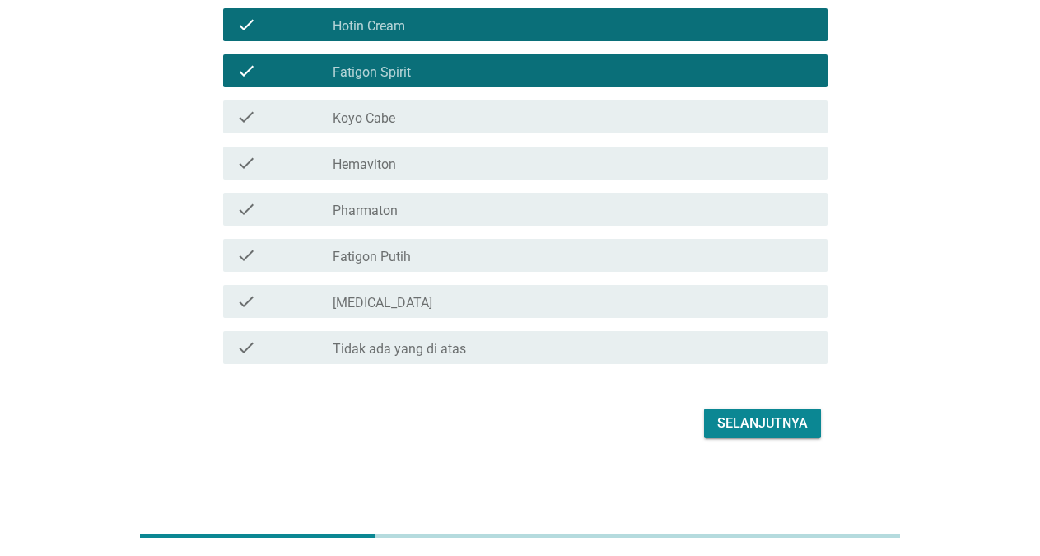
click at [274, 112] on div "check" at bounding box center [284, 117] width 96 height 20
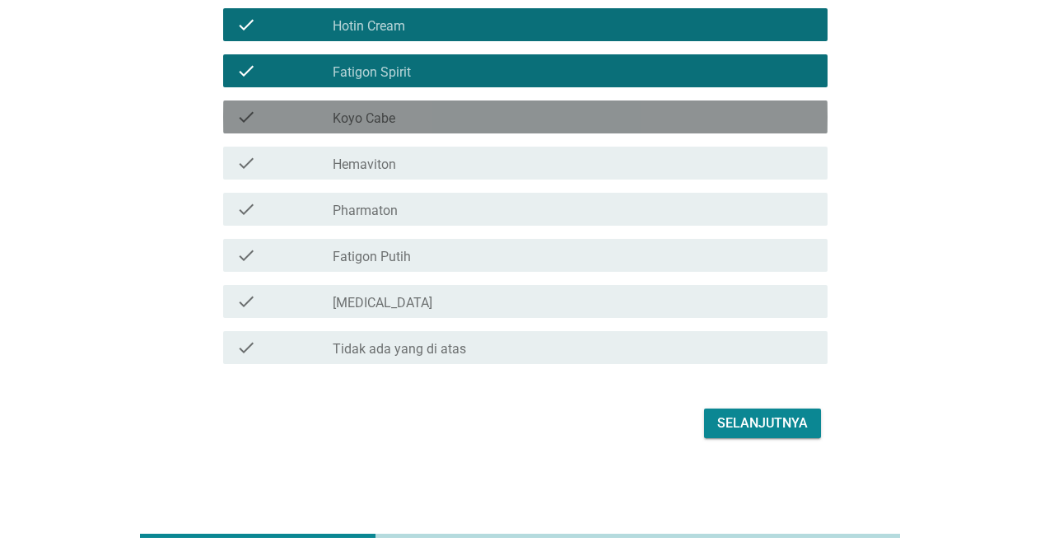
click at [274, 156] on div "check" at bounding box center [284, 163] width 96 height 20
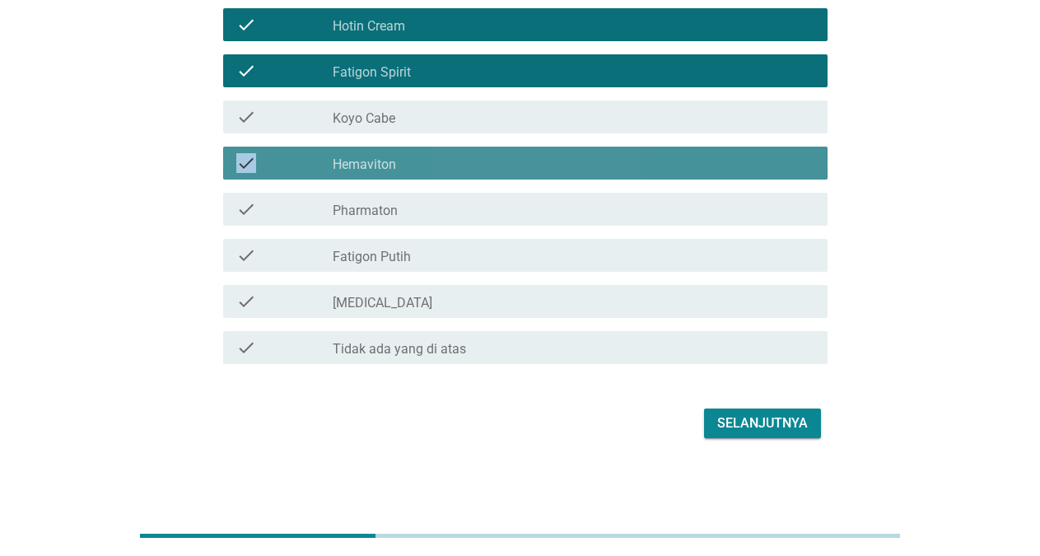
click at [274, 156] on div "check" at bounding box center [284, 163] width 96 height 20
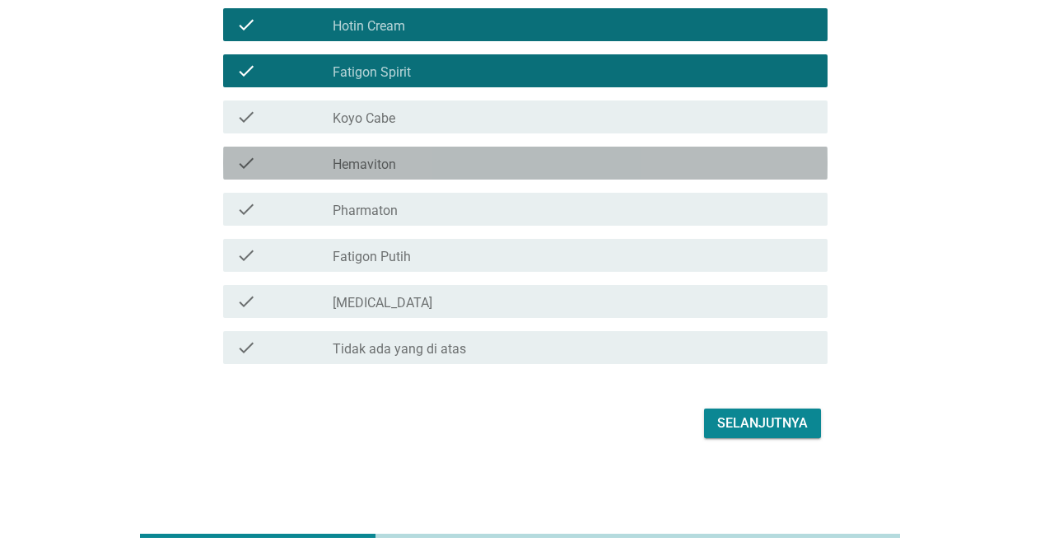
click at [279, 201] on div "check" at bounding box center [284, 209] width 96 height 20
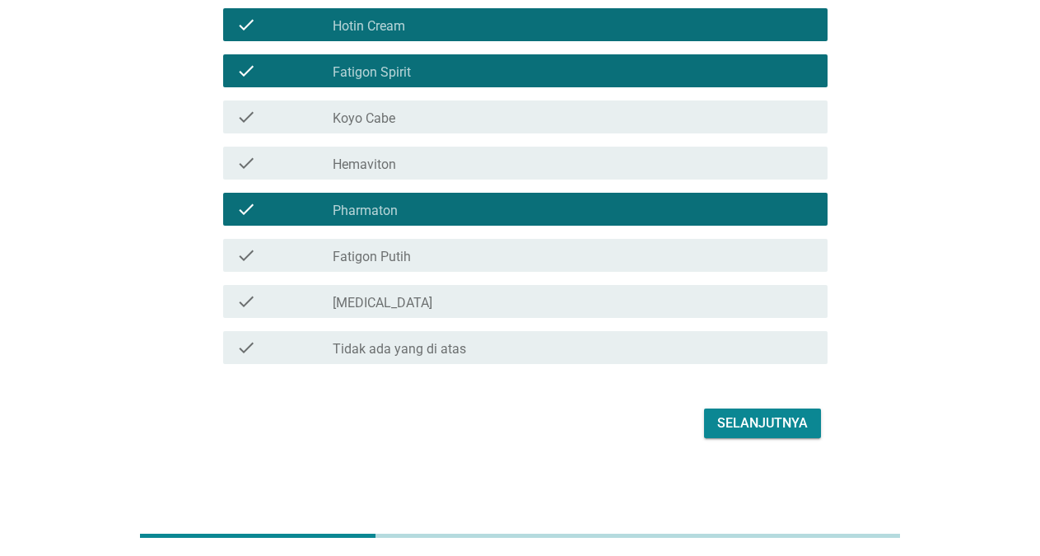
click at [281, 117] on div "check" at bounding box center [284, 117] width 96 height 20
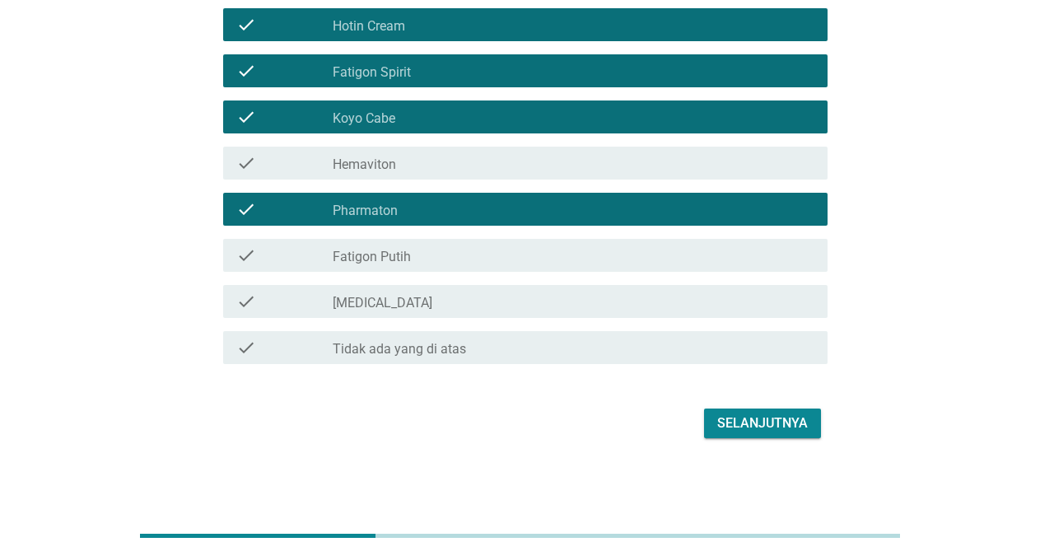
drag, startPoint x: 285, startPoint y: 167, endPoint x: 288, endPoint y: 182, distance: 15.2
click at [286, 167] on div "check" at bounding box center [284, 163] width 96 height 20
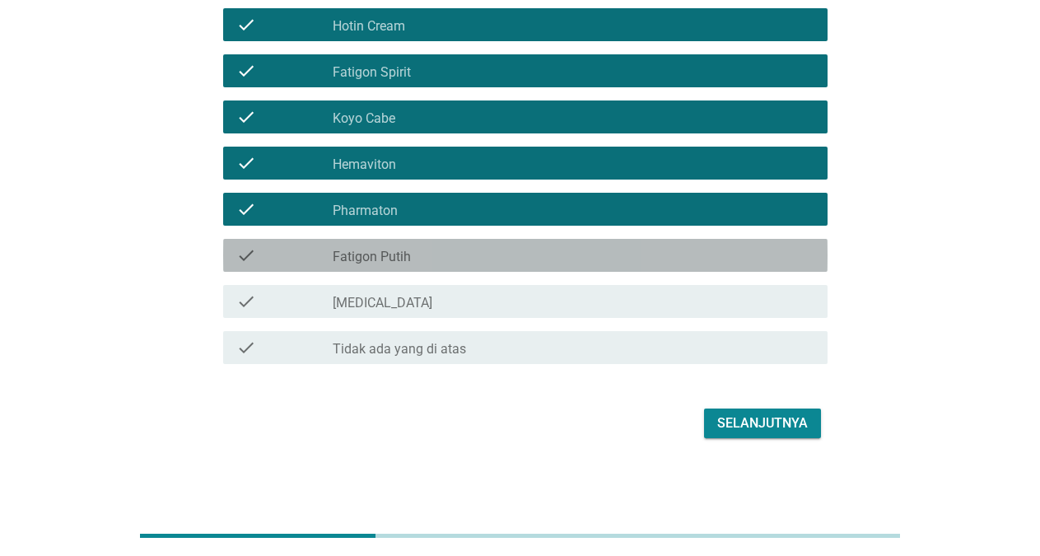
click at [313, 263] on div "check" at bounding box center [284, 255] width 96 height 20
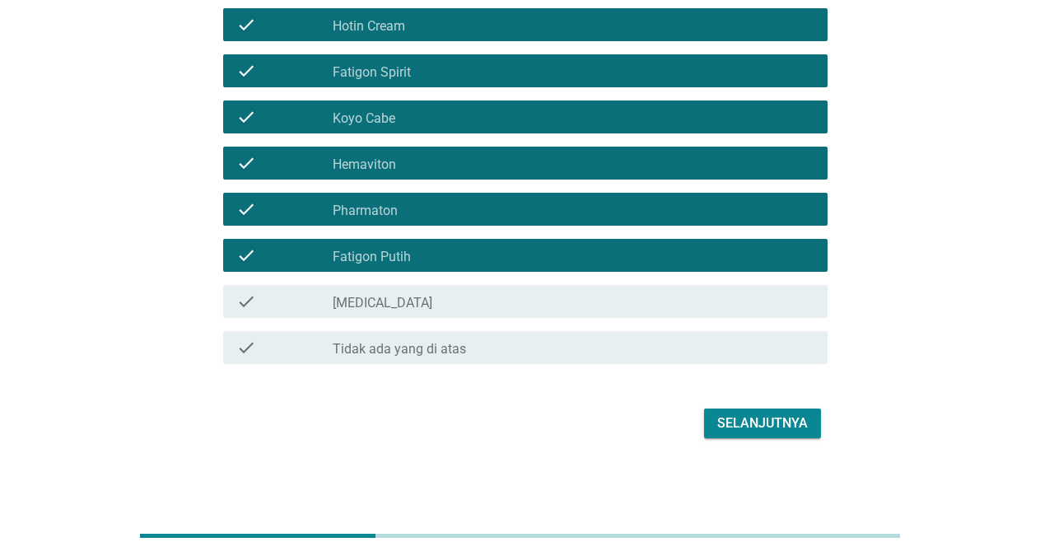
click at [326, 309] on div "check" at bounding box center [284, 301] width 96 height 20
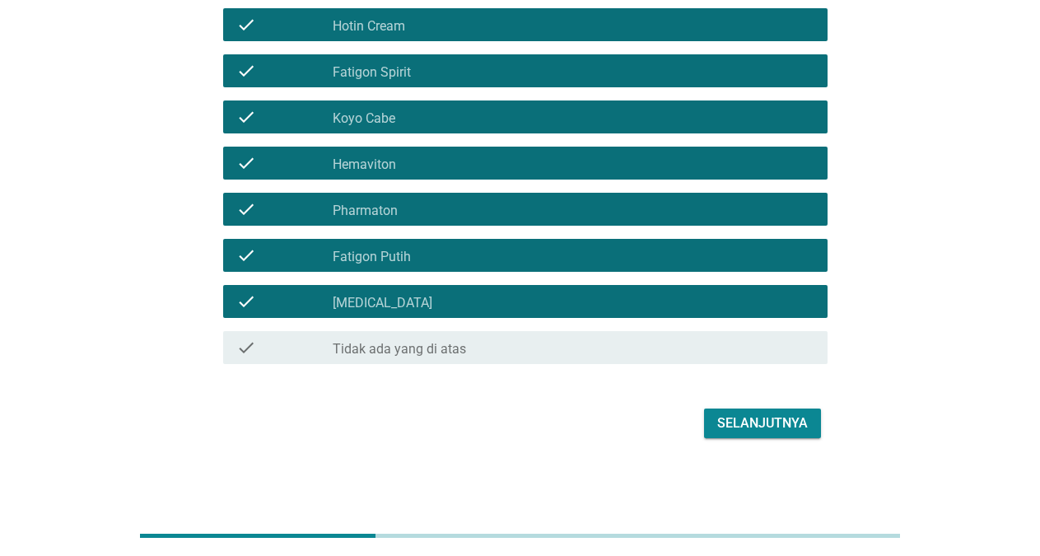
click at [744, 425] on div "Selanjutnya" at bounding box center [762, 423] width 91 height 20
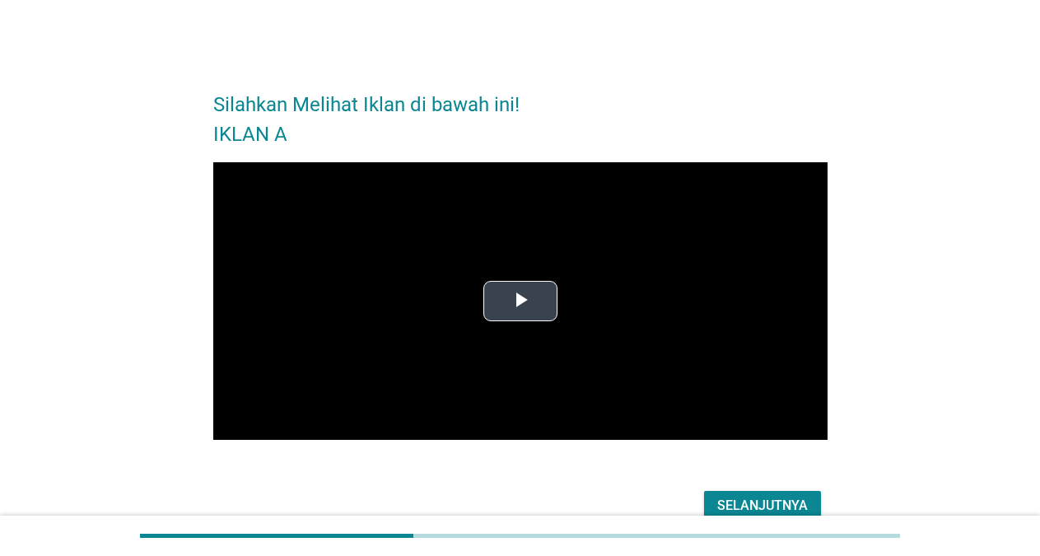
click at [520, 301] on span "Video Player" at bounding box center [520, 301] width 0 height 0
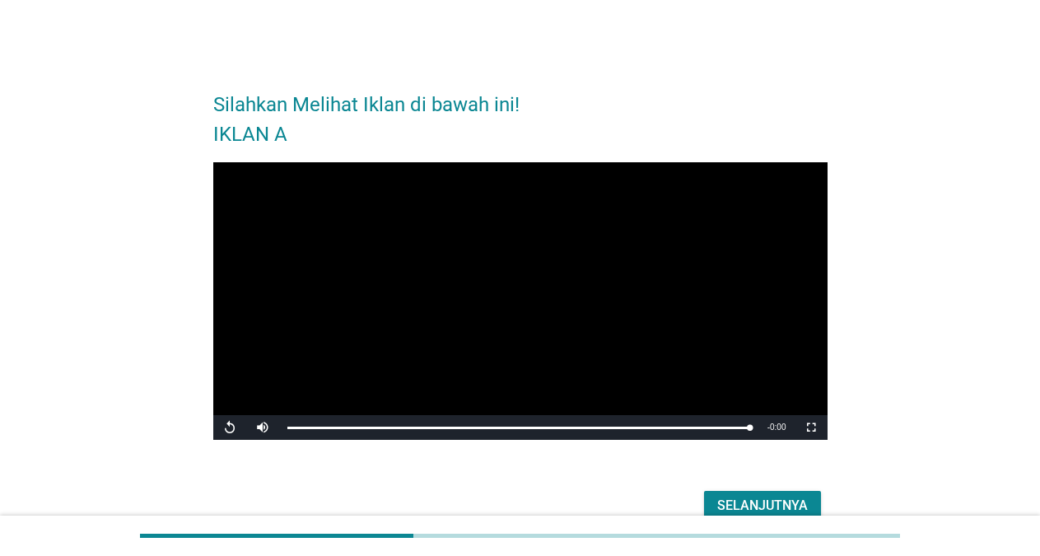
click at [738, 495] on button "Selanjutnya" at bounding box center [762, 506] width 117 height 30
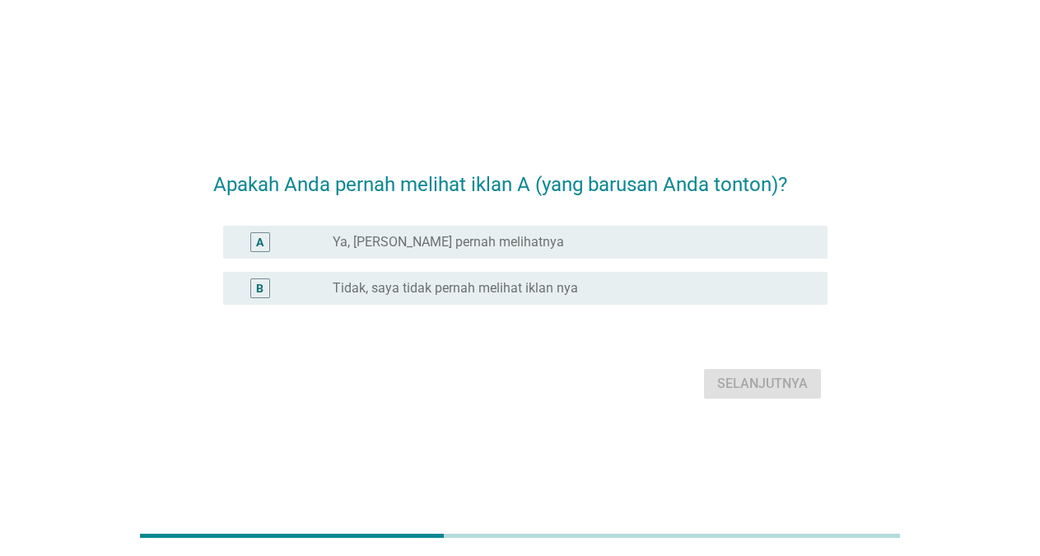
click at [370, 226] on div "A radio_button_unchecked Ya, [PERSON_NAME] pernah melihatnya" at bounding box center [525, 242] width 604 height 33
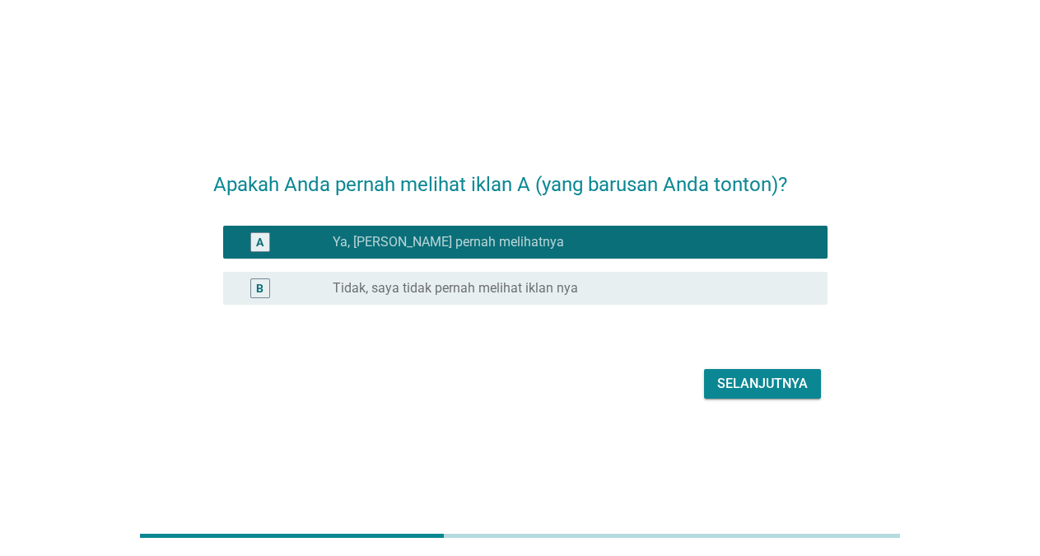
click at [756, 377] on div "Selanjutnya" at bounding box center [762, 384] width 91 height 20
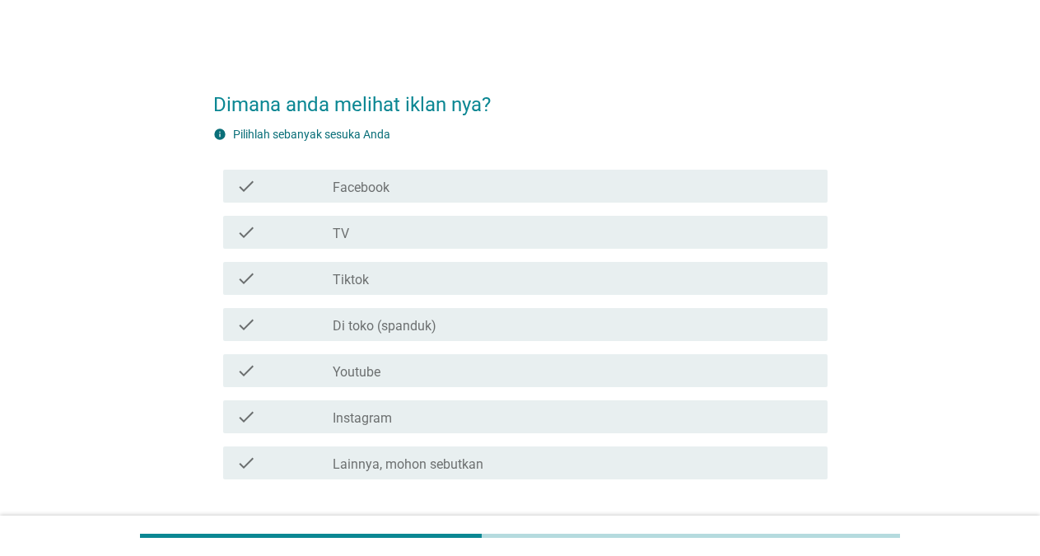
click at [423, 358] on div "check check_box_outline_blank Youtube" at bounding box center [525, 370] width 604 height 33
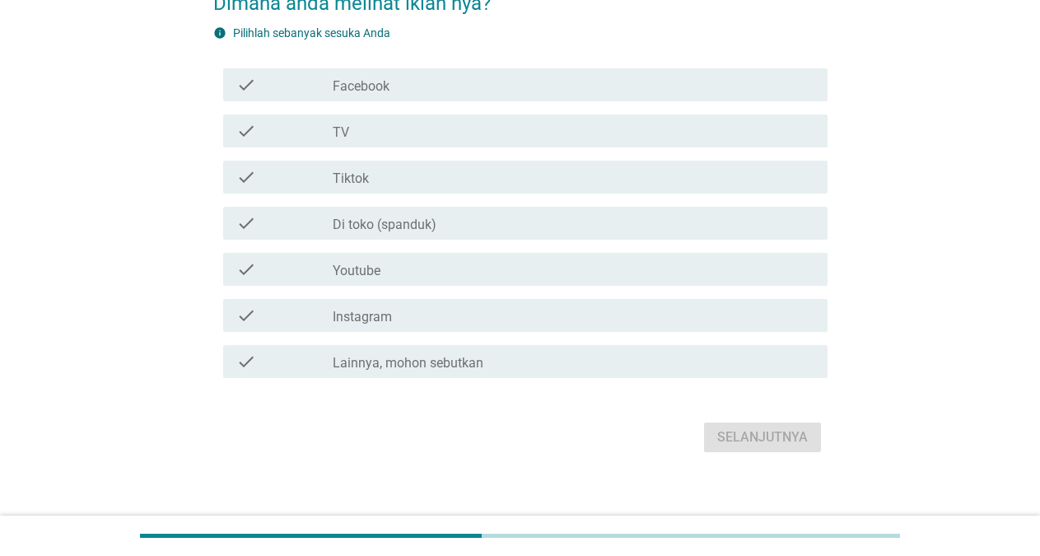
scroll to position [115, 0]
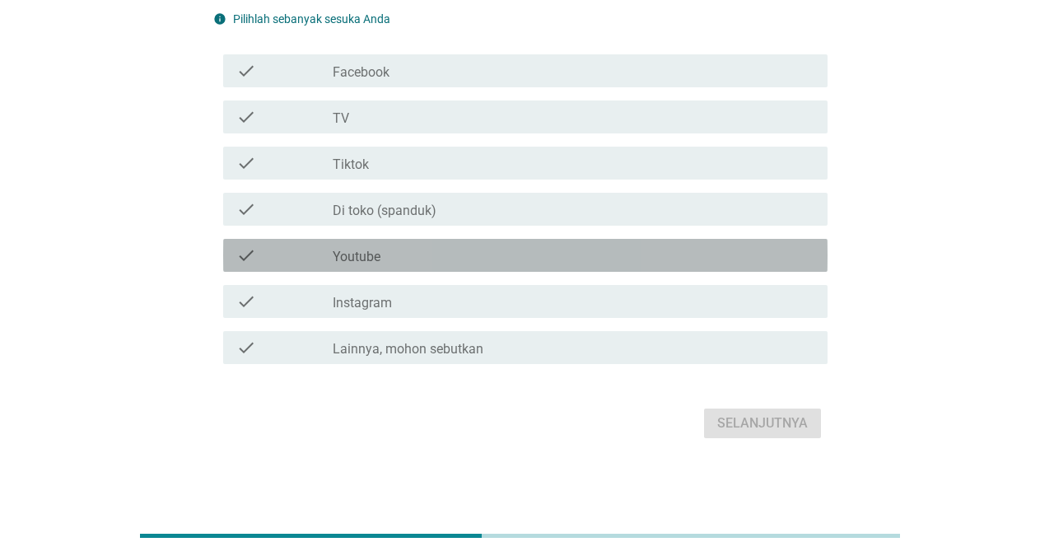
click at [482, 253] on div "check_box_outline_blank Youtube" at bounding box center [574, 255] width 482 height 20
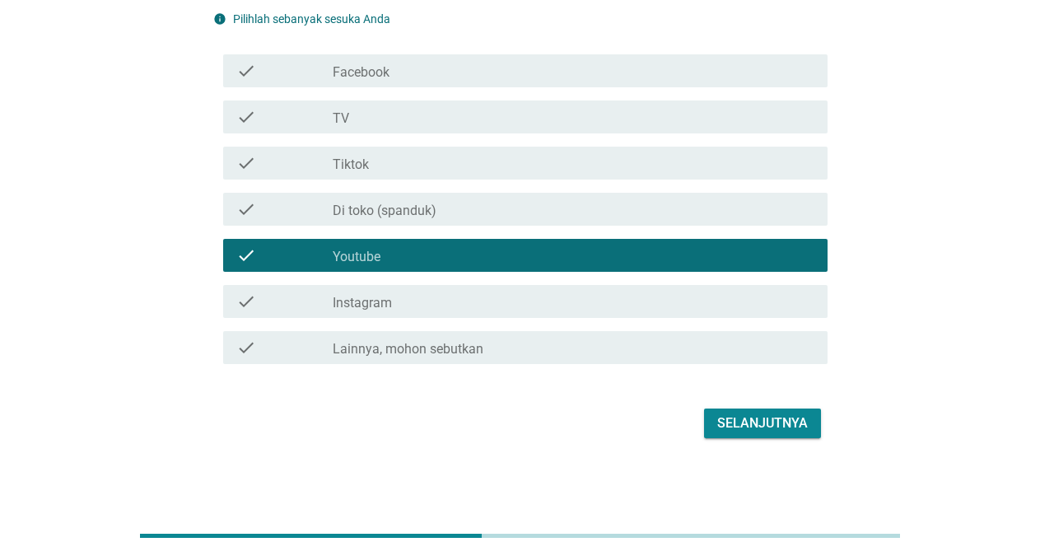
click at [780, 427] on div "Selanjutnya" at bounding box center [762, 423] width 91 height 20
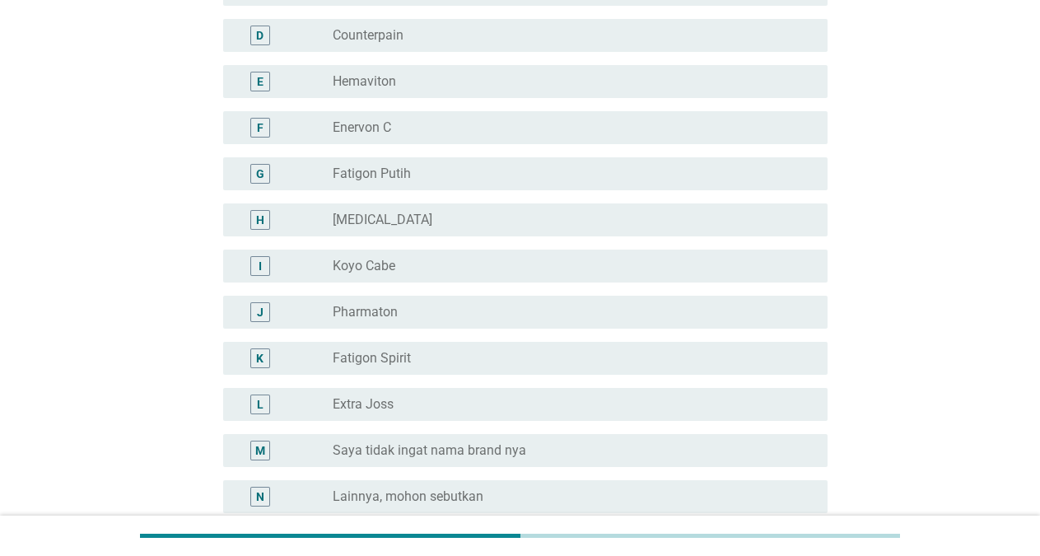
scroll to position [392, 0]
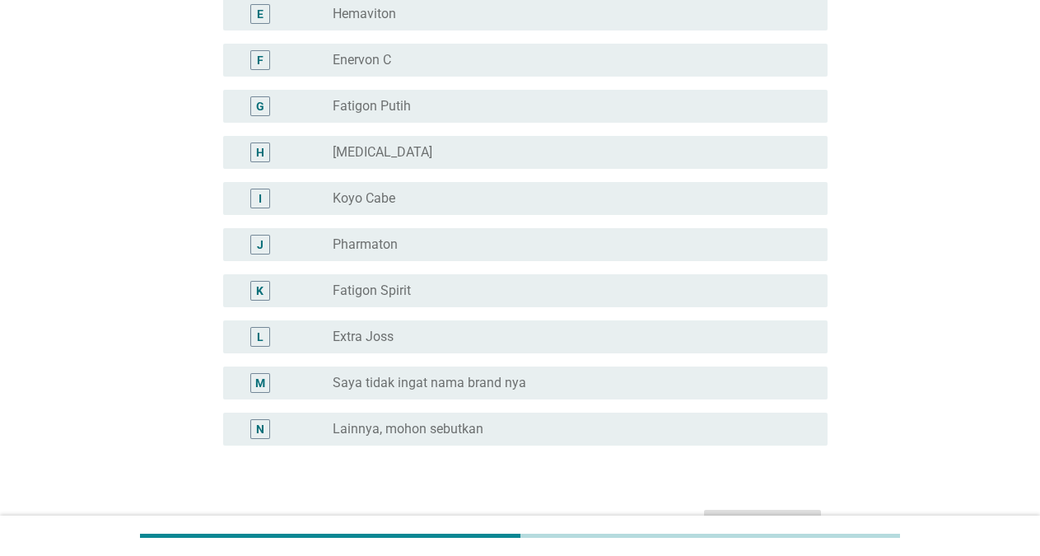
click at [442, 98] on div "radio_button_unchecked Fatigon Putih" at bounding box center [567, 106] width 469 height 16
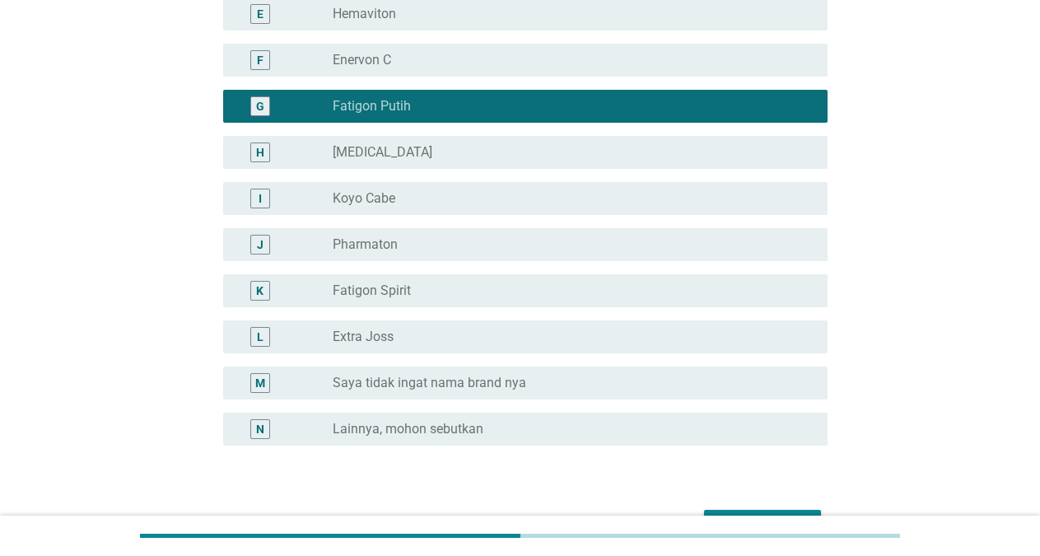
scroll to position [493, 0]
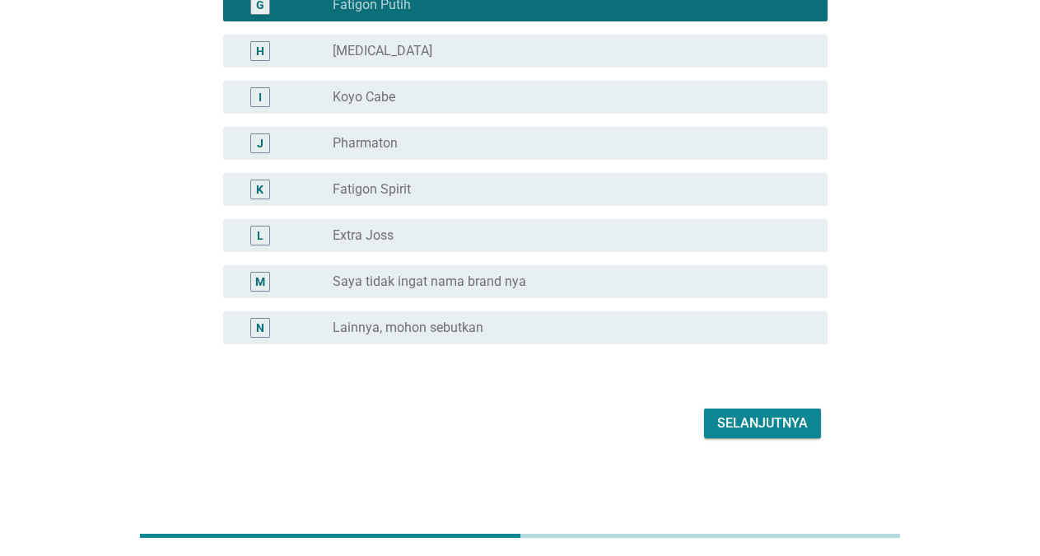
click at [748, 421] on div "Selanjutnya" at bounding box center [762, 423] width 91 height 20
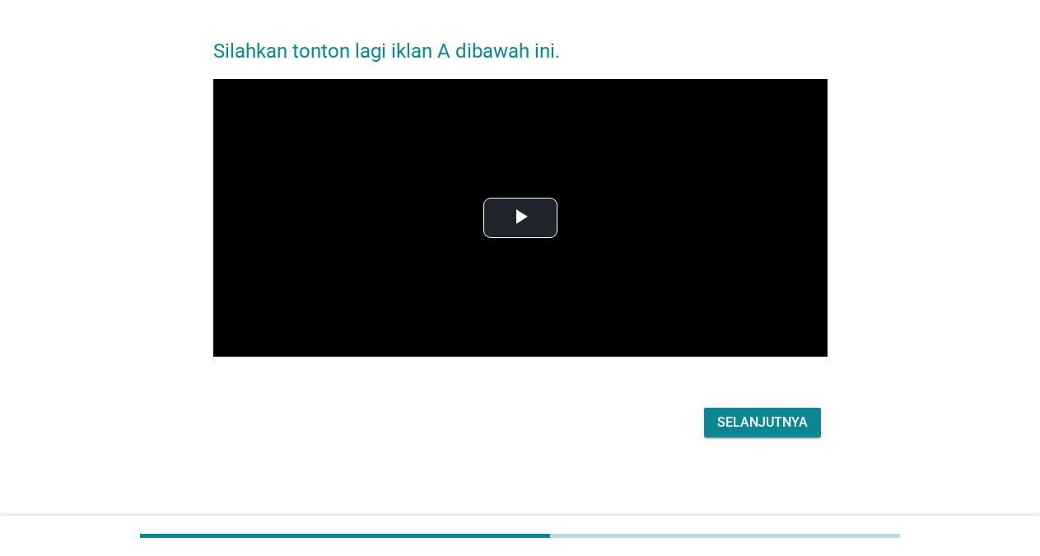
scroll to position [0, 0]
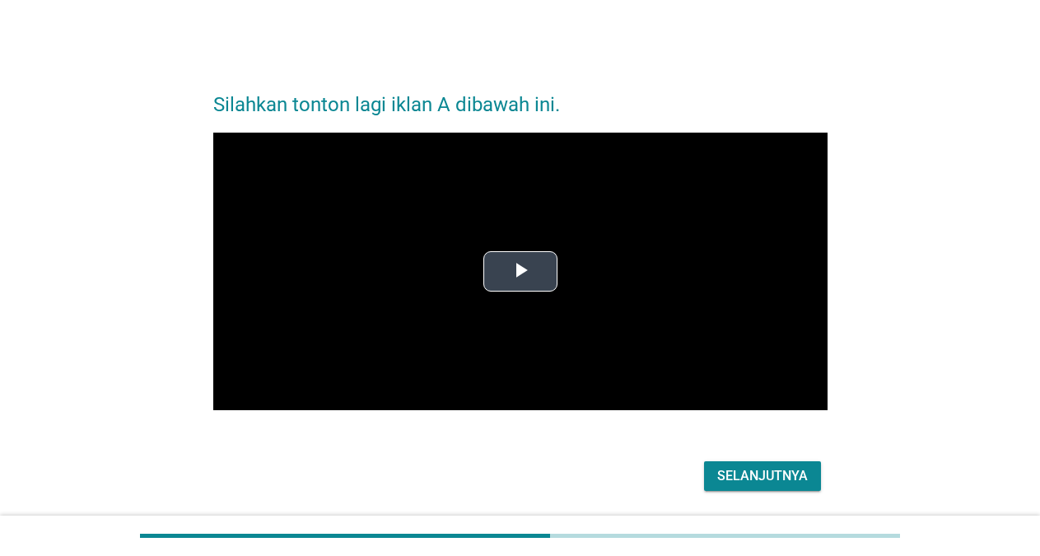
click at [520, 271] on span "Video Player" at bounding box center [520, 271] width 0 height 0
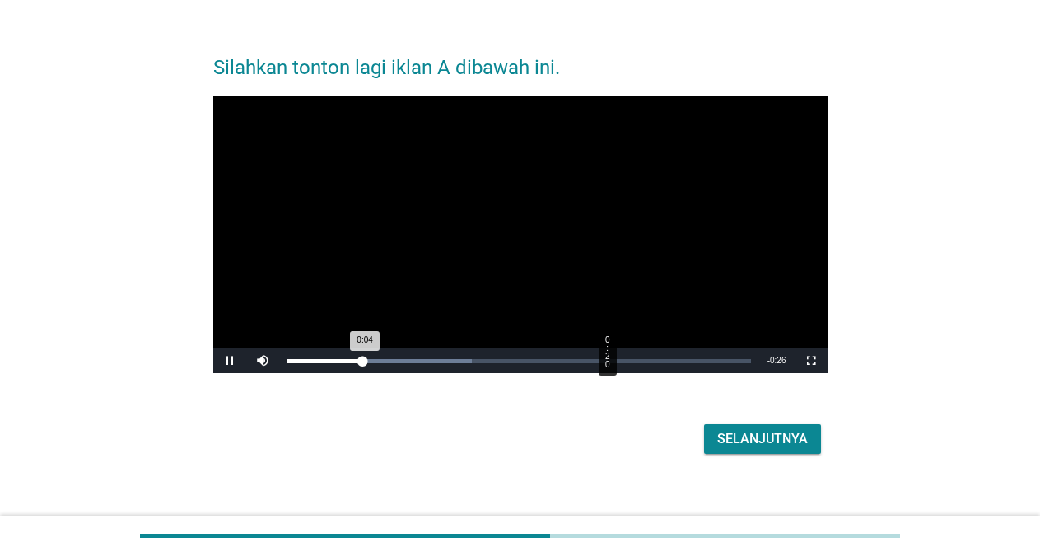
scroll to position [54, 0]
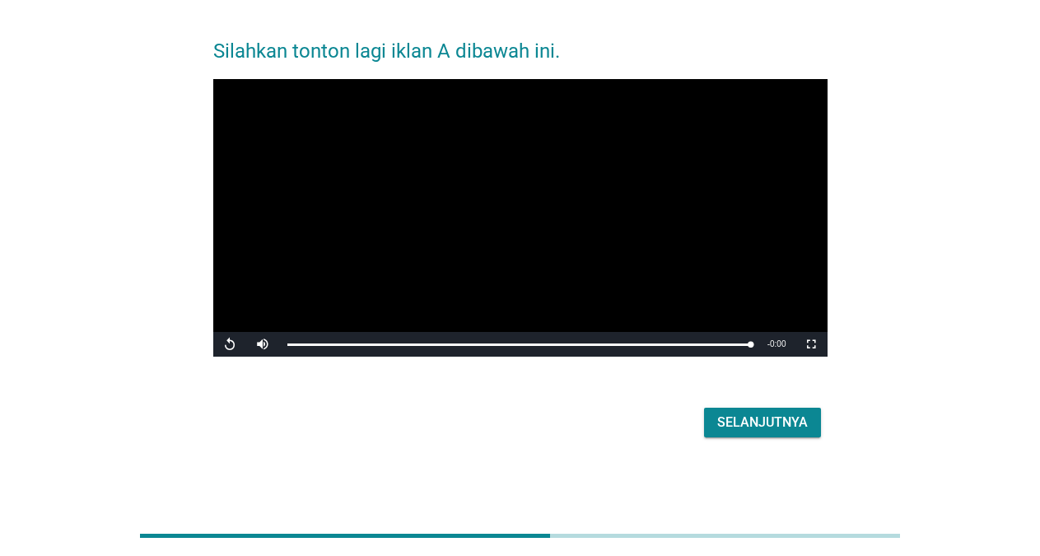
click at [772, 418] on div "Selanjutnya" at bounding box center [762, 423] width 91 height 20
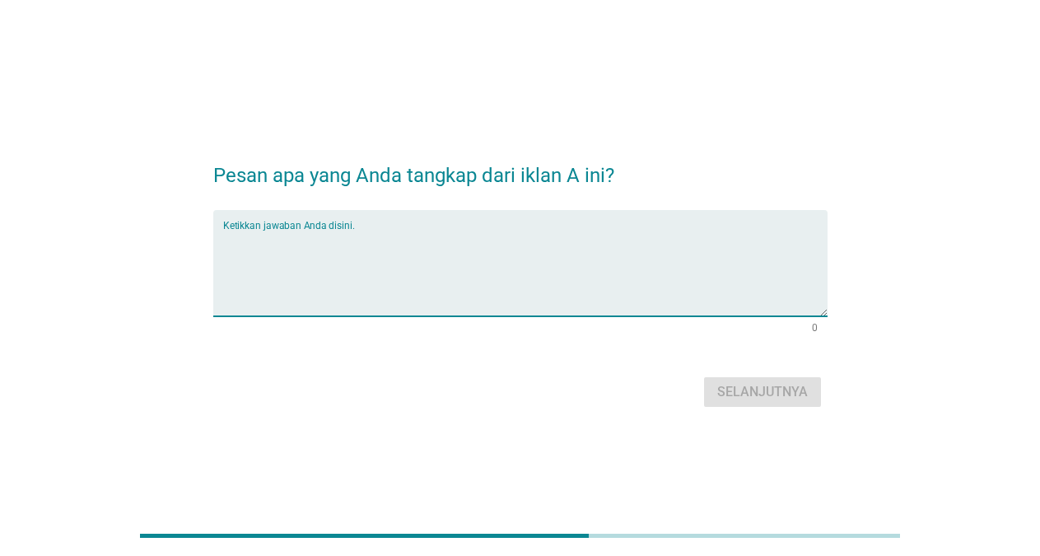
click at [543, 299] on textarea "Ketikkan jawaban Anda disini." at bounding box center [525, 273] width 604 height 86
type textarea "meredahkan nyeri otot"
click at [734, 388] on div "Selanjutnya" at bounding box center [762, 392] width 91 height 20
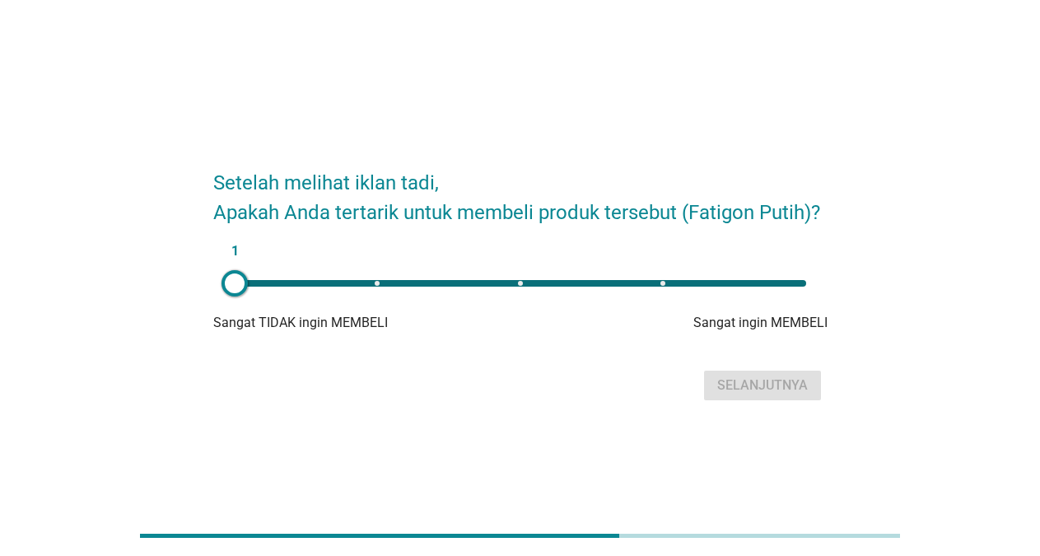
click at [628, 284] on div "1" at bounding box center [520, 283] width 571 height 7
type input "4"
click at [674, 282] on div "4" at bounding box center [520, 283] width 571 height 7
click at [725, 396] on button "Selanjutnya" at bounding box center [762, 386] width 117 height 30
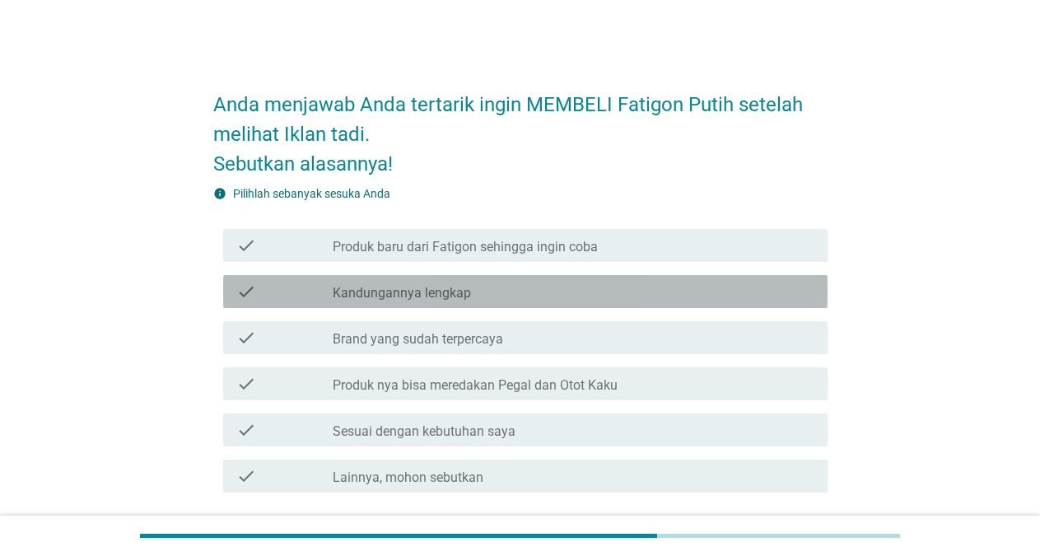
click at [521, 289] on div "check_box_outline_blank Kandungannya lengkap" at bounding box center [574, 292] width 482 height 20
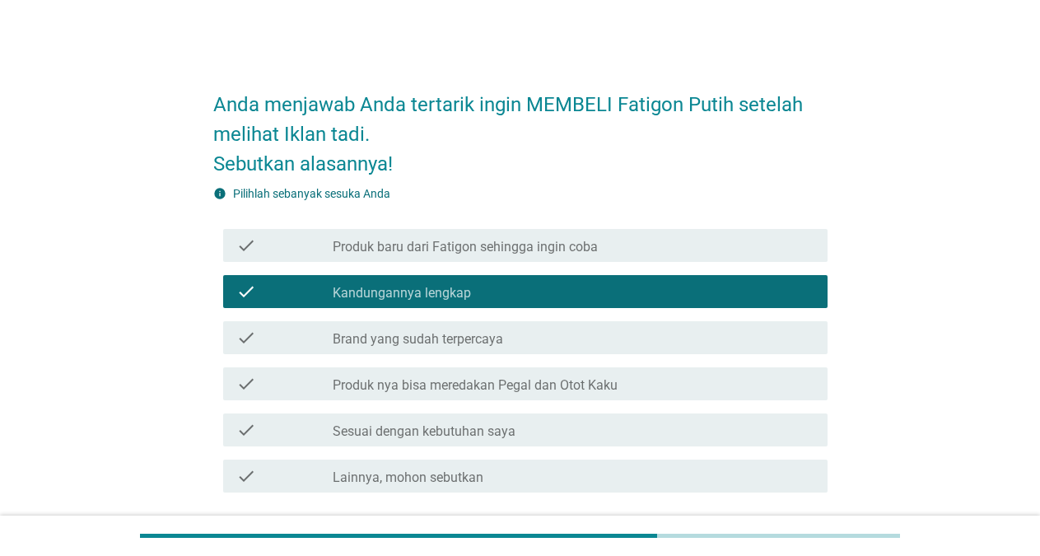
click at [500, 331] on label "Brand yang sudah terpercaya" at bounding box center [418, 339] width 170 height 16
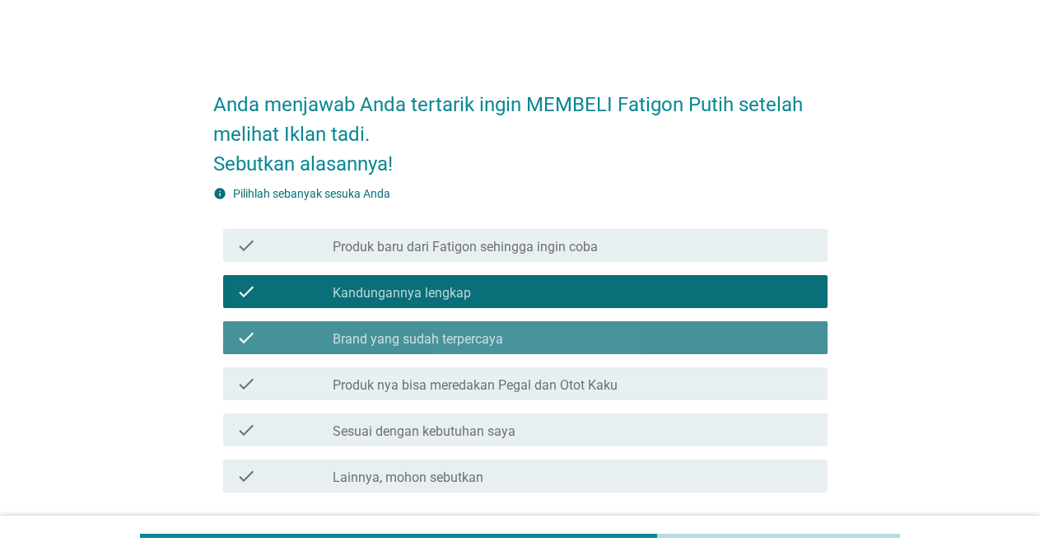
click at [500, 331] on label "Brand yang sudah terpercaya" at bounding box center [418, 339] width 170 height 16
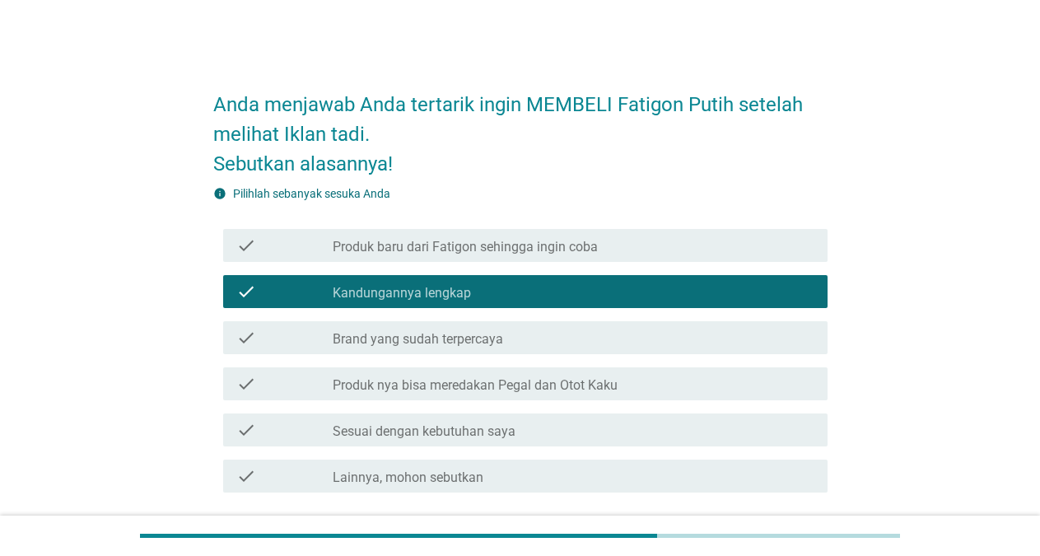
click at [497, 412] on div "check check_box_outline_blank Sesuai dengan kebutuhan saya" at bounding box center [520, 430] width 614 height 46
click at [495, 434] on label "Sesuai dengan kebutuhan saya" at bounding box center [424, 431] width 183 height 16
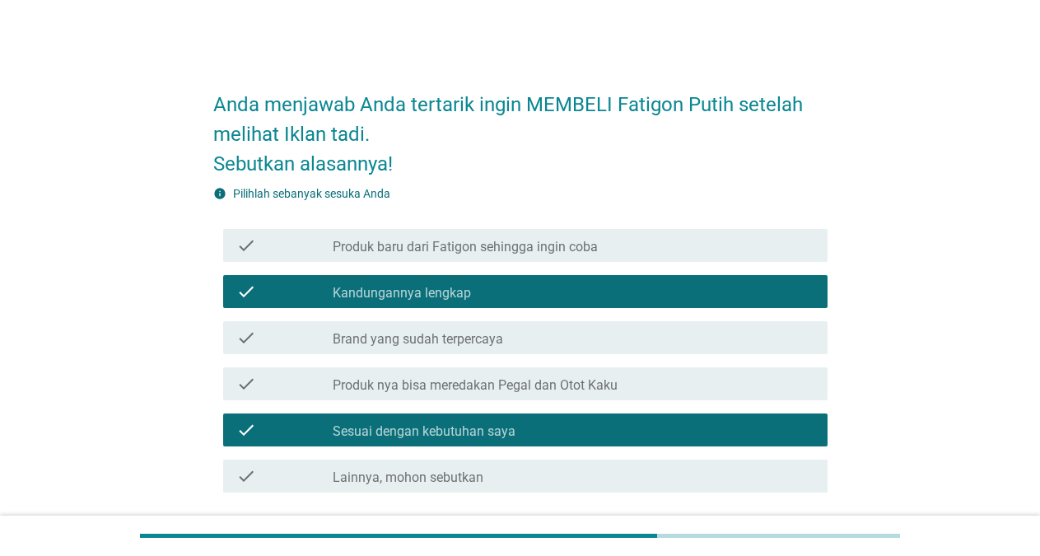
click at [506, 382] on label "Produk nya bisa meredakan Pegal dan Otot Kaku" at bounding box center [475, 385] width 285 height 16
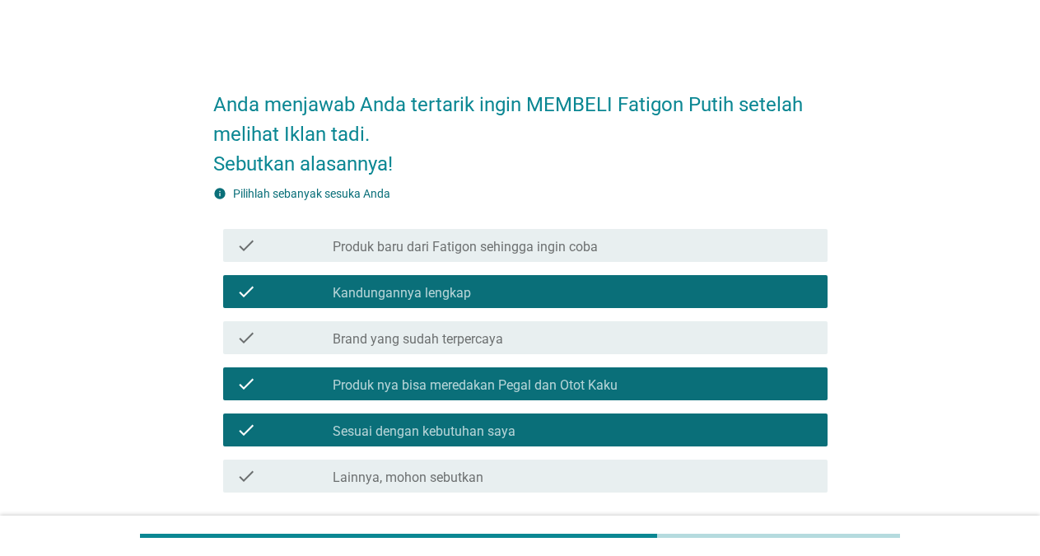
scroll to position [128, 0]
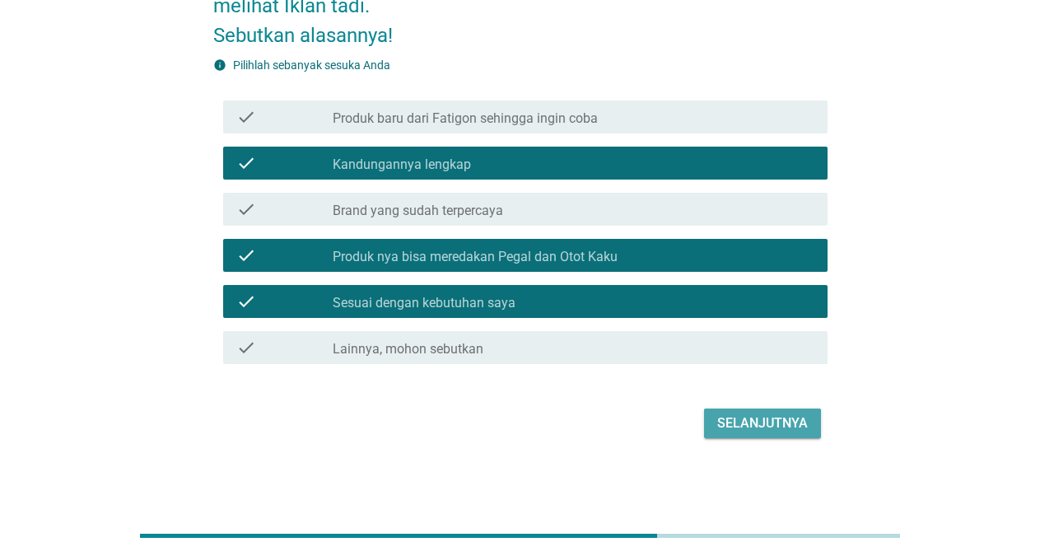
click at [773, 420] on div "Selanjutnya" at bounding box center [762, 423] width 91 height 20
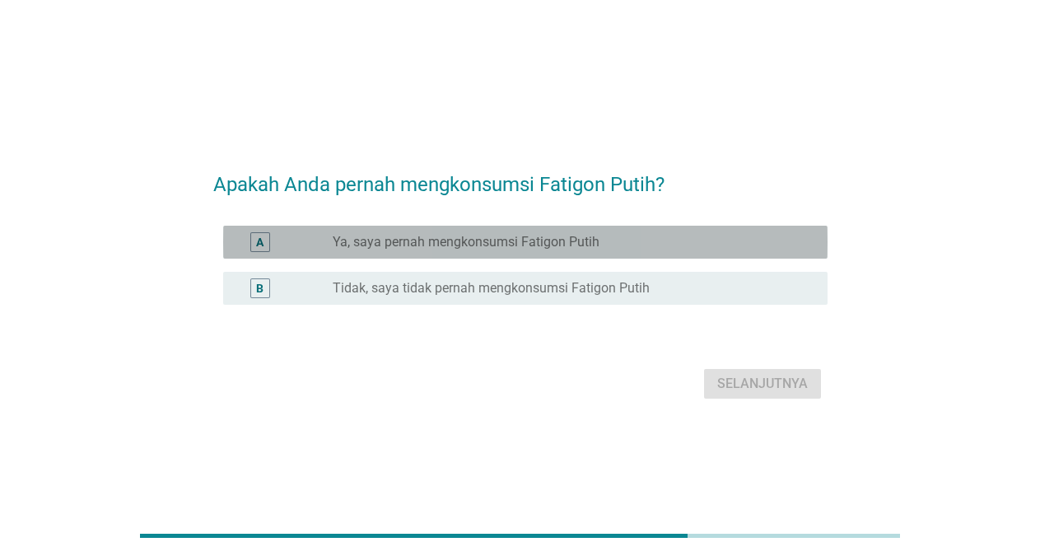
click at [511, 243] on label "Ya, saya pernah mengkonsumsi Fatigon Putih" at bounding box center [466, 242] width 267 height 16
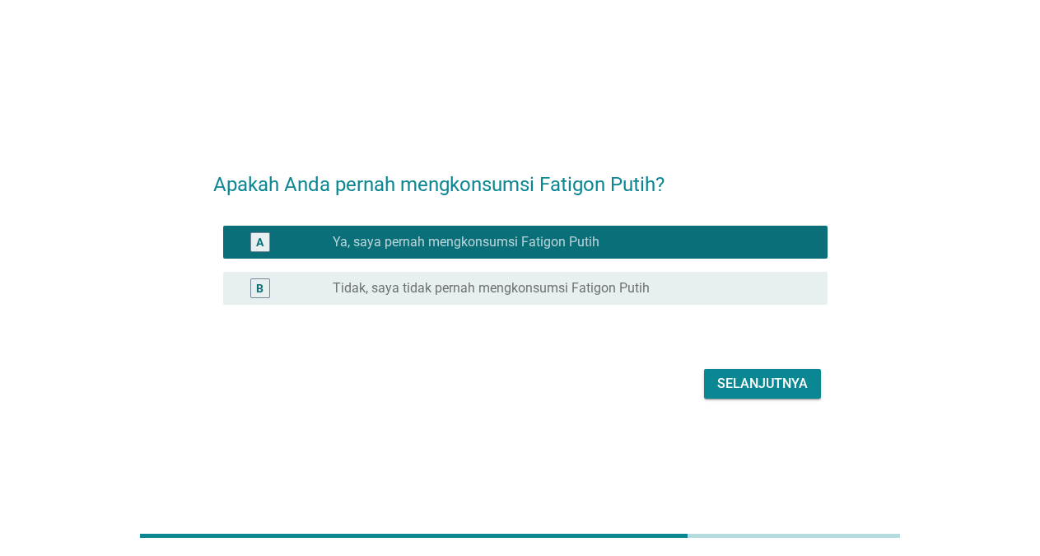
click at [753, 380] on div "Selanjutnya" at bounding box center [762, 384] width 91 height 20
click at [753, 380] on div "Selanjutnya" at bounding box center [520, 384] width 614 height 40
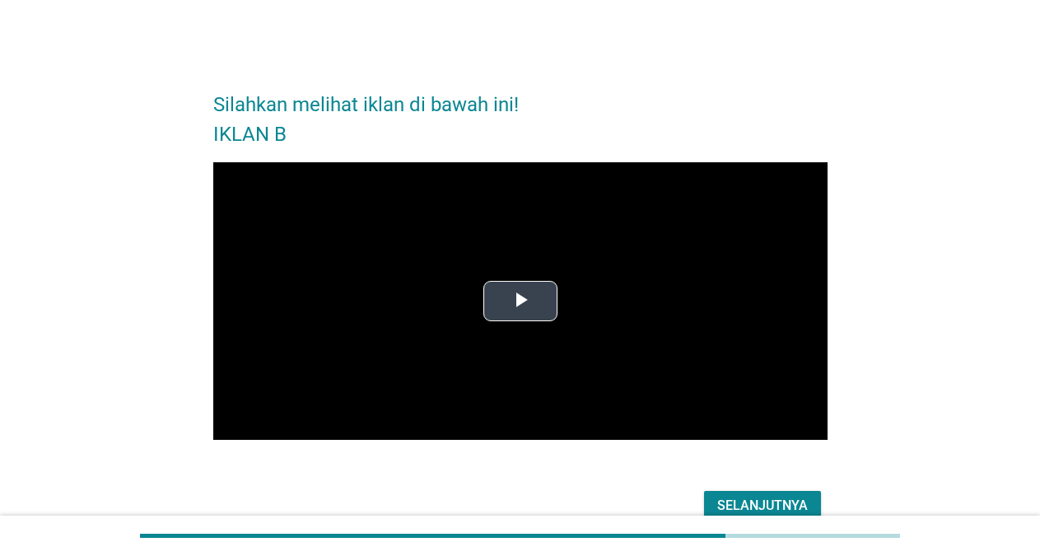
click at [520, 301] on span "Video Player" at bounding box center [520, 301] width 0 height 0
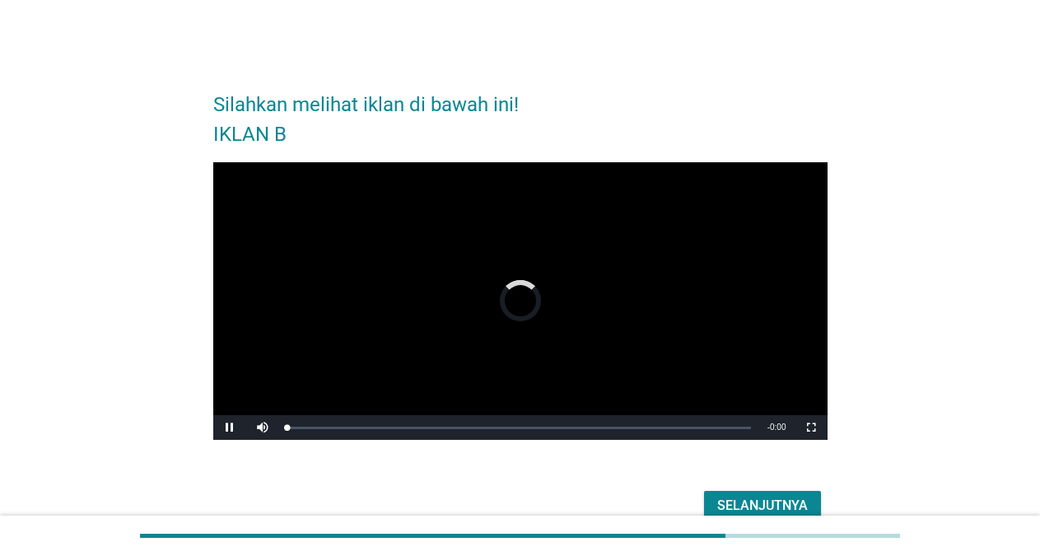
click at [535, 289] on video "Video Player" at bounding box center [520, 301] width 614 height 278
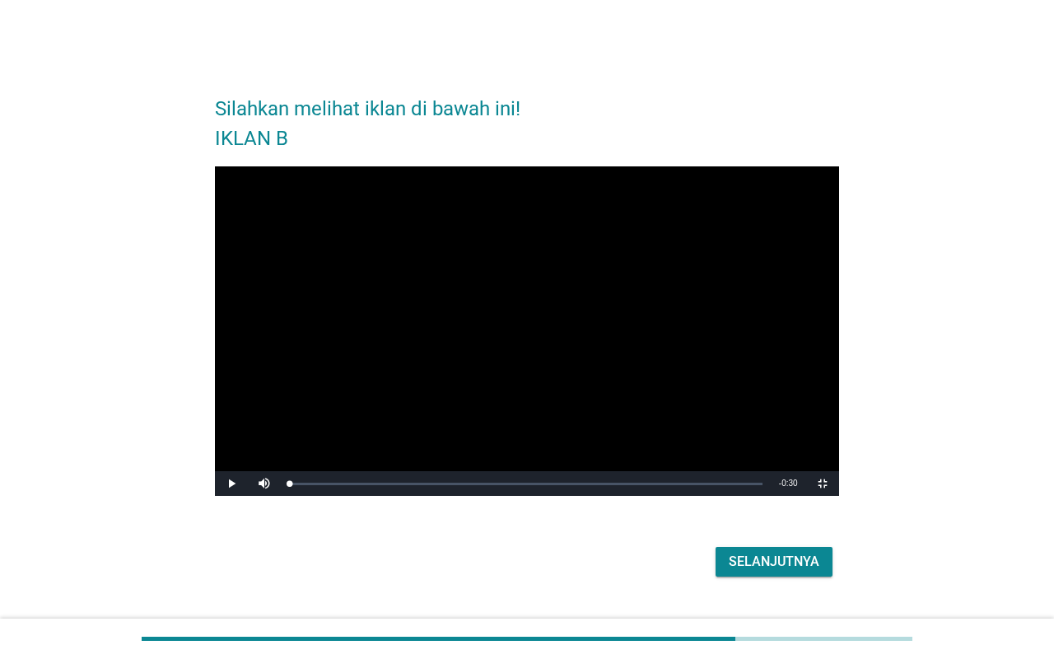
click at [664, 166] on video "Video Player" at bounding box center [526, 330] width 623 height 329
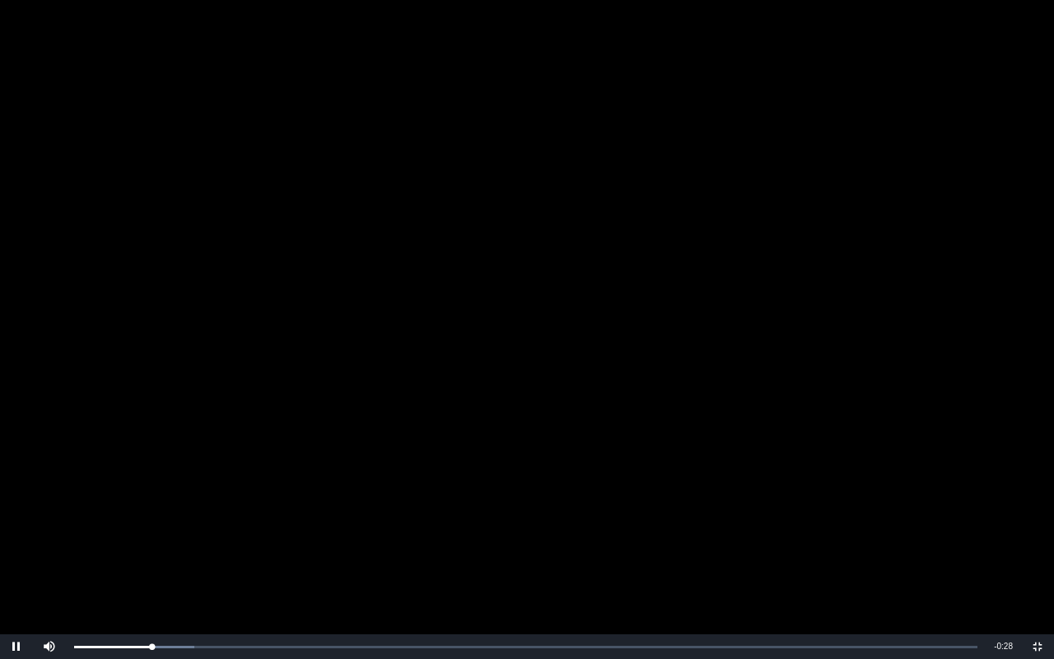
click at [665, 88] on video "Video Player" at bounding box center [527, 329] width 1054 height 659
click at [299, 450] on video "Video Player" at bounding box center [527, 329] width 1054 height 659
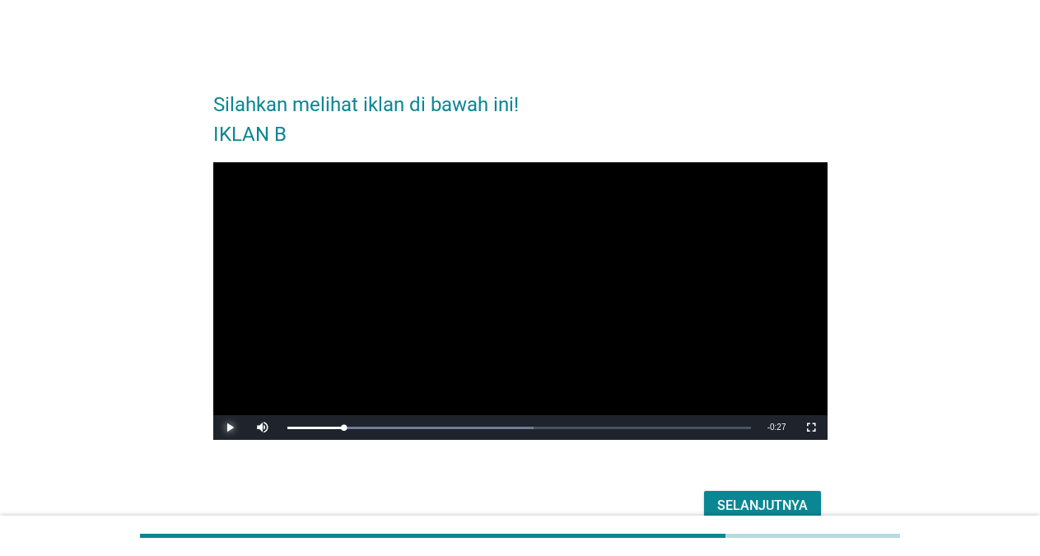
click at [226, 427] on span "Video Player" at bounding box center [229, 427] width 33 height 0
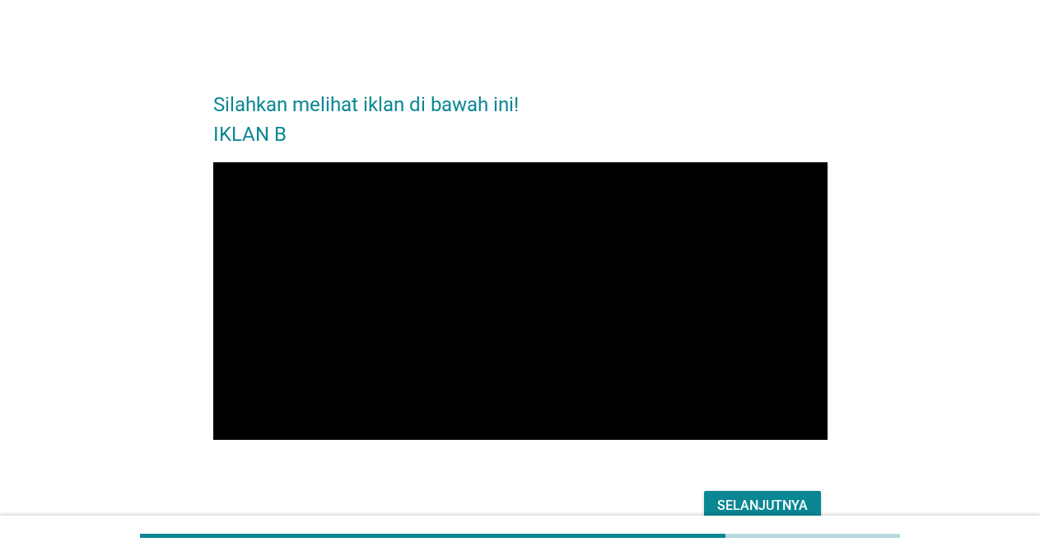
scroll to position [83, 0]
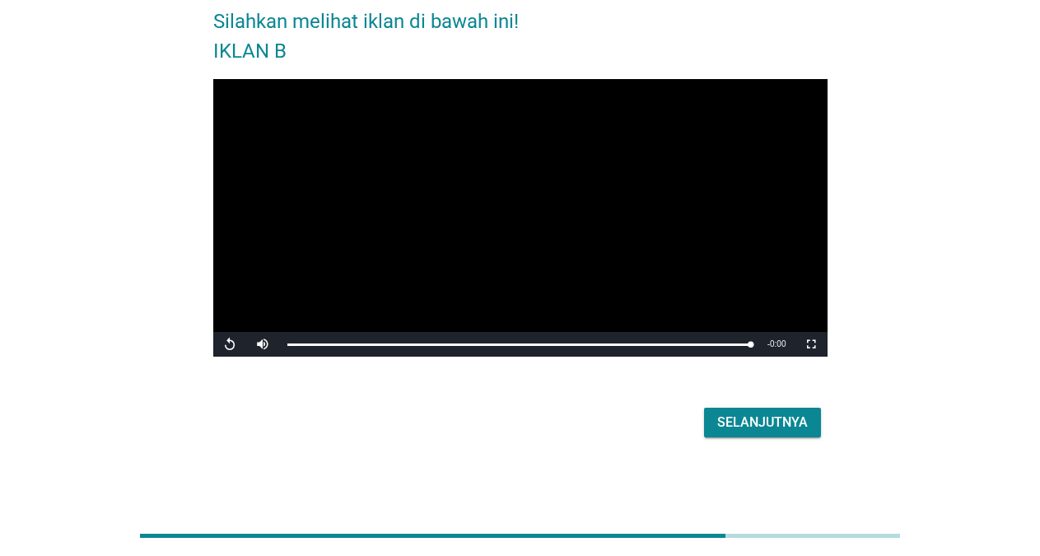
click at [786, 415] on div "Selanjutnya" at bounding box center [762, 423] width 91 height 20
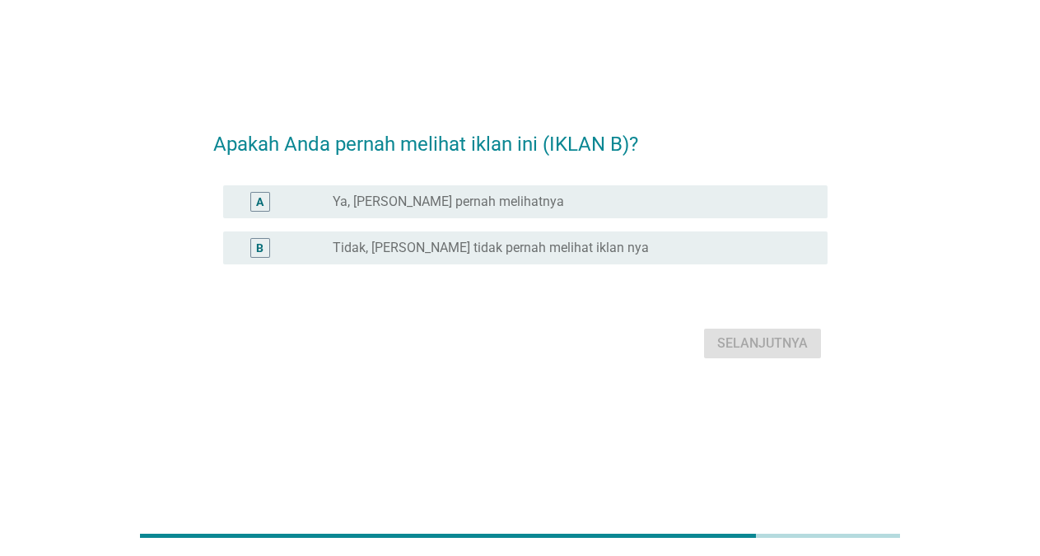
scroll to position [0, 0]
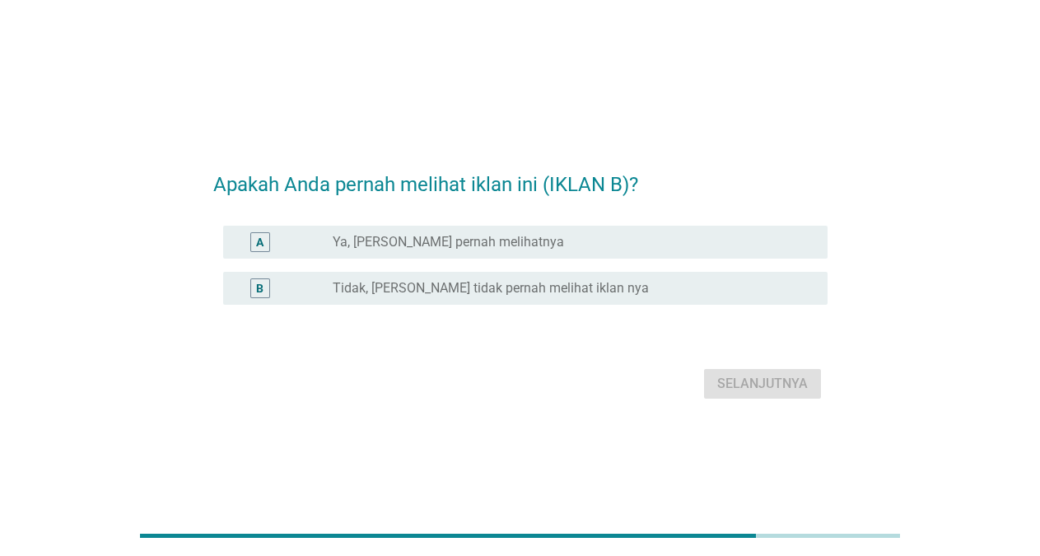
click at [516, 245] on label "Ya, [PERSON_NAME] pernah melihatnya" at bounding box center [448, 242] width 231 height 16
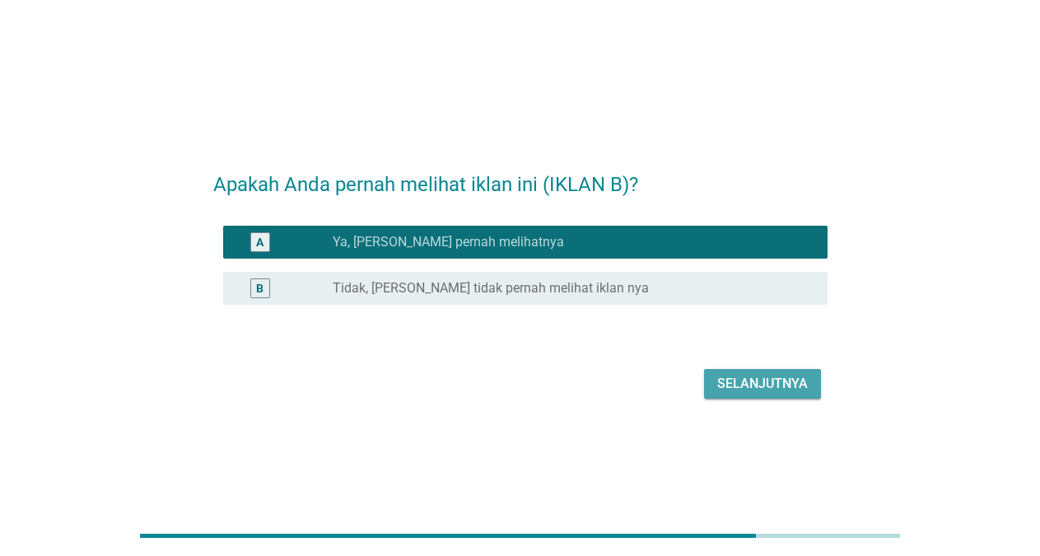
click at [740, 385] on div "Selanjutnya" at bounding box center [762, 384] width 91 height 20
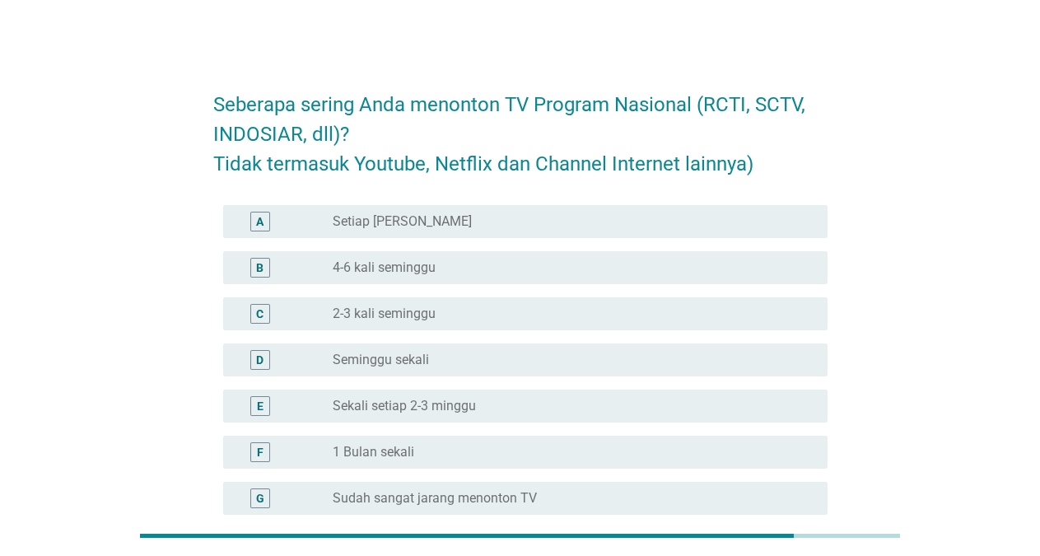
click at [577, 215] on div "radio_button_unchecked Setiap Hari" at bounding box center [567, 221] width 469 height 16
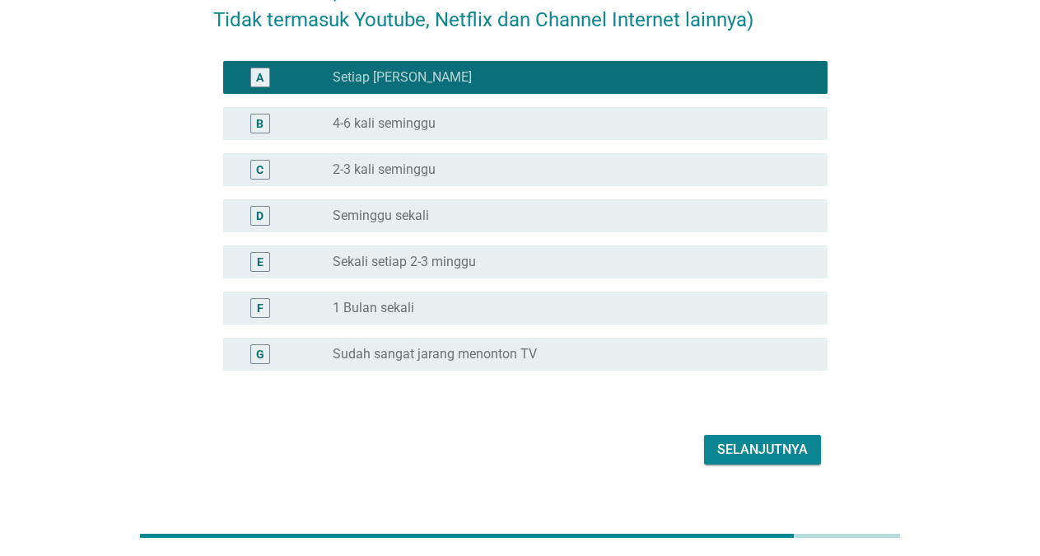
scroll to position [170, 0]
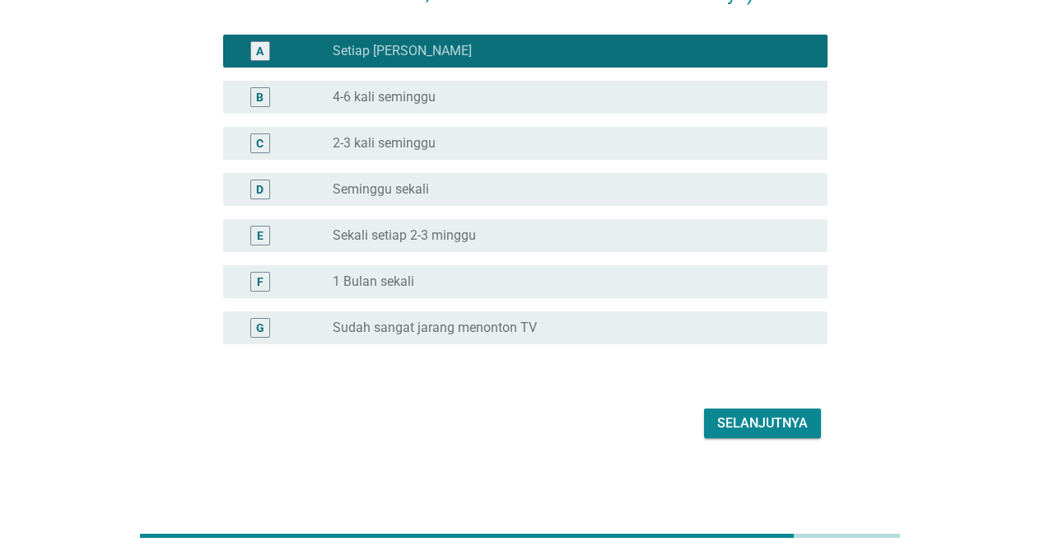
click at [760, 417] on div "Selanjutnya" at bounding box center [762, 423] width 91 height 20
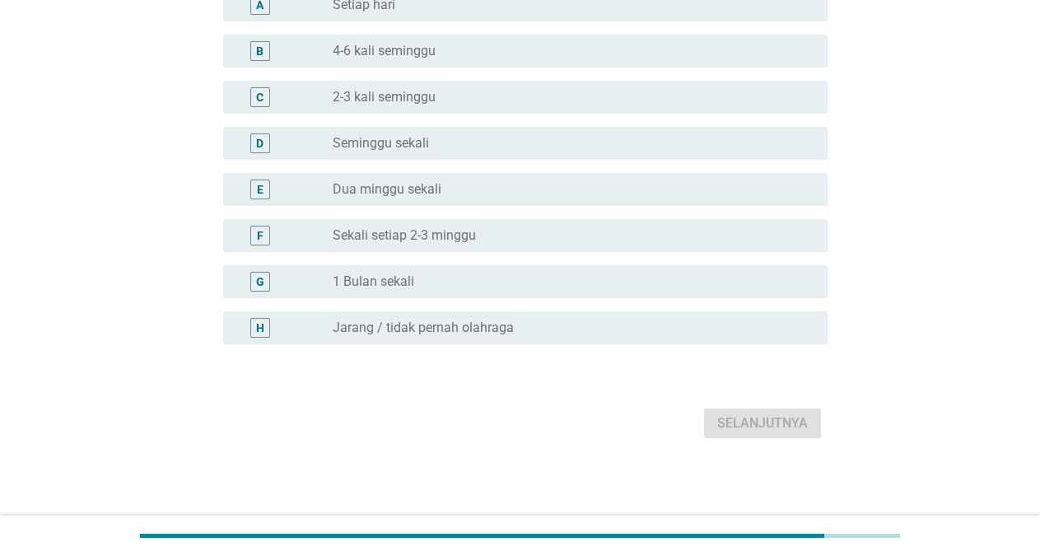
scroll to position [0, 0]
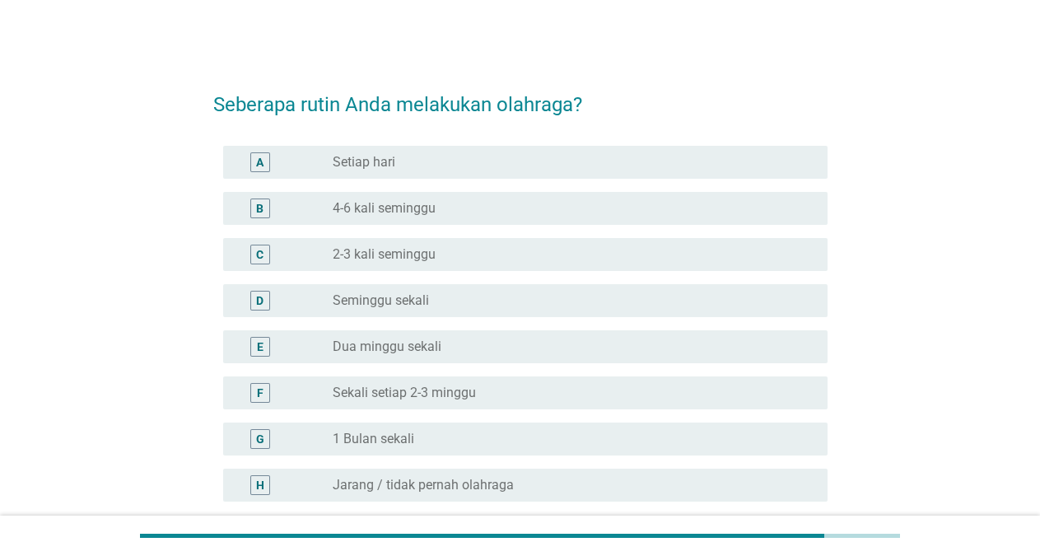
click at [464, 250] on div "radio_button_unchecked 2-3 kali seminggu" at bounding box center [567, 254] width 469 height 16
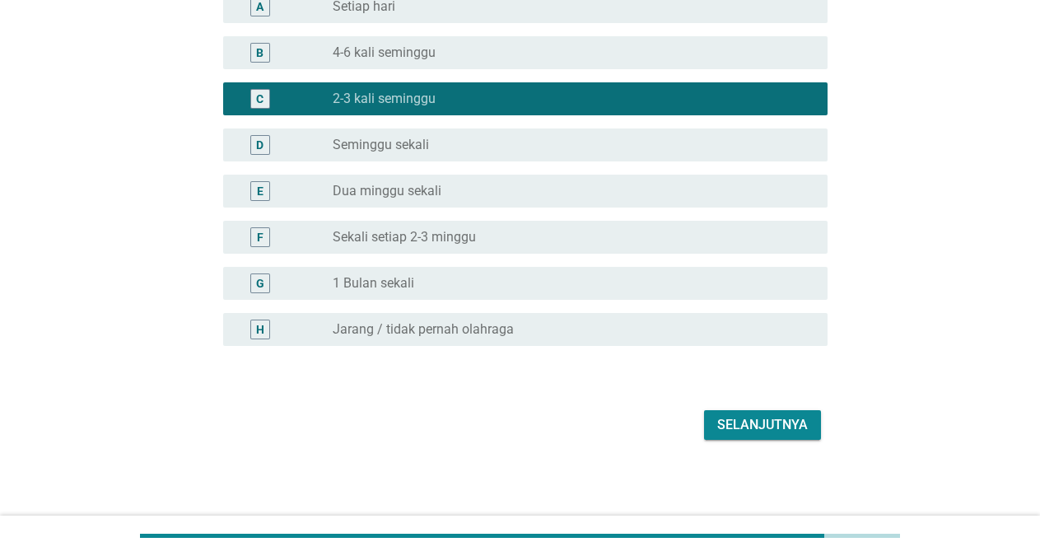
scroll to position [157, 0]
